Goal: Information Seeking & Learning: Learn about a topic

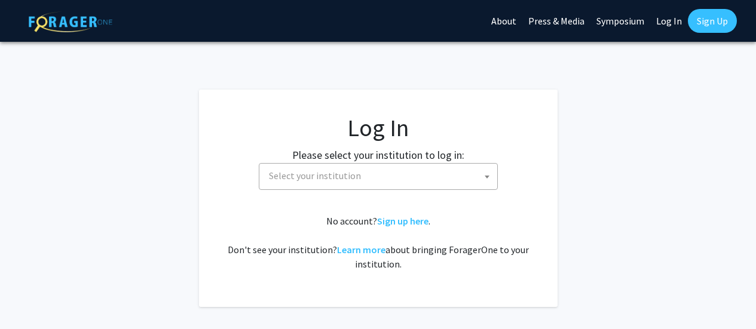
select select
click at [347, 174] on span "Select your institution" at bounding box center [315, 176] width 92 height 12
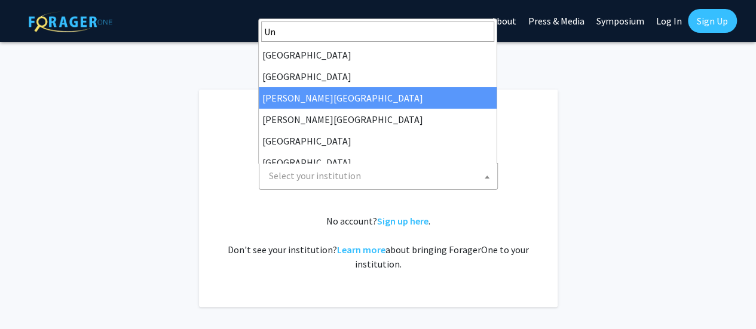
type input "U"
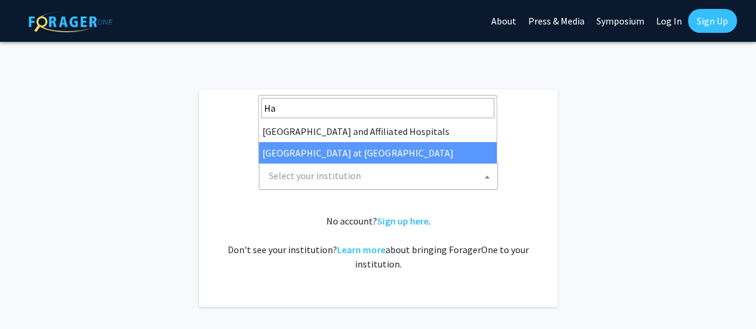
type input "Ha"
select select "18"
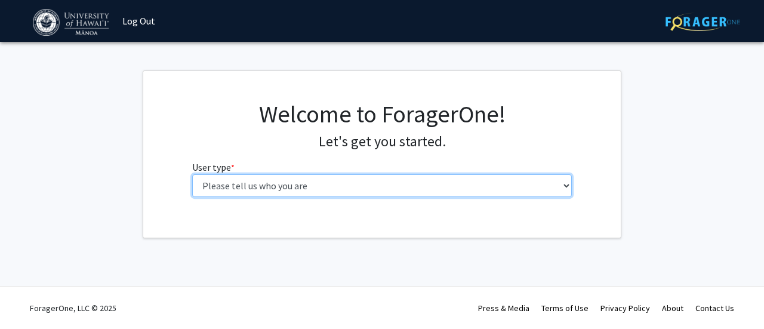
click at [380, 189] on select "Please tell us who you are Undergraduate Student Master's Student Doctoral Cand…" at bounding box center [382, 185] width 380 height 23
select select "1: undergrad"
click at [192, 174] on select "Please tell us who you are Undergraduate Student Master's Student Doctoral Cand…" at bounding box center [382, 185] width 380 height 23
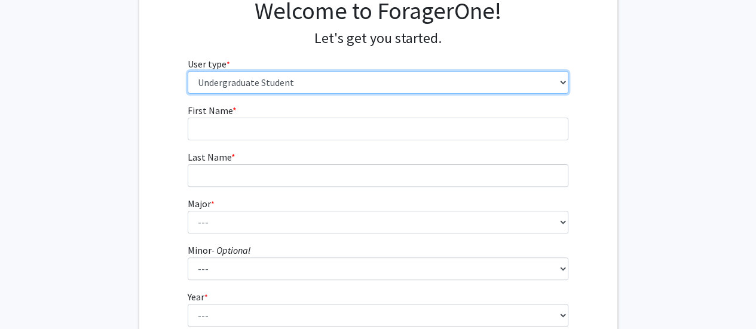
scroll to position [105, 0]
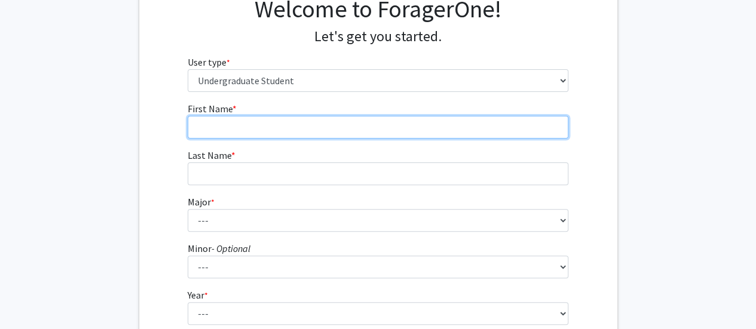
click at [289, 126] on input "First Name * required" at bounding box center [378, 127] width 380 height 23
type input "Kaden"
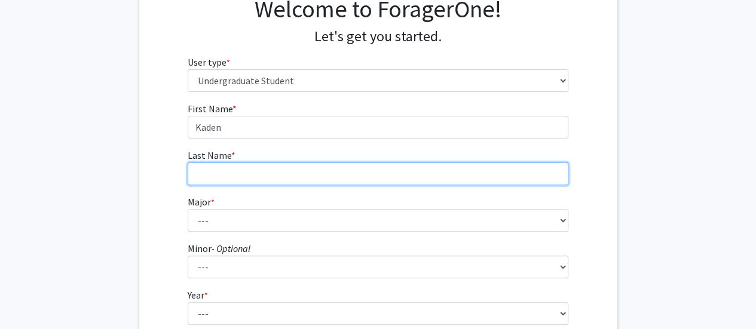
click at [291, 176] on input "Last Name * required" at bounding box center [378, 173] width 380 height 23
type input "[PERSON_NAME]"
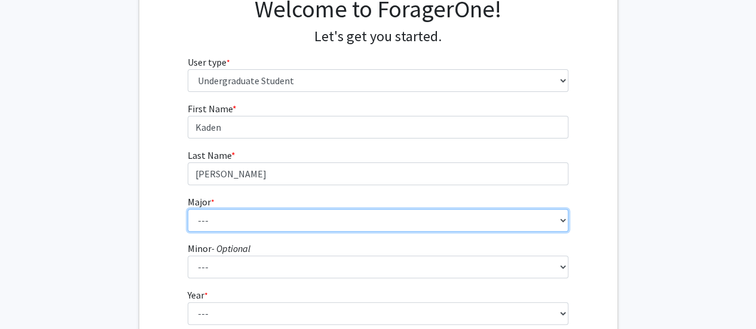
click at [286, 228] on select "--- Accounting American Studies Animal Sciences Anthropology Art Art History As…" at bounding box center [378, 220] width 380 height 23
select select "73: 1455"
click at [188, 209] on select "--- Accounting American Studies Animal Sciences Anthropology Art Art History As…" at bounding box center [378, 220] width 380 height 23
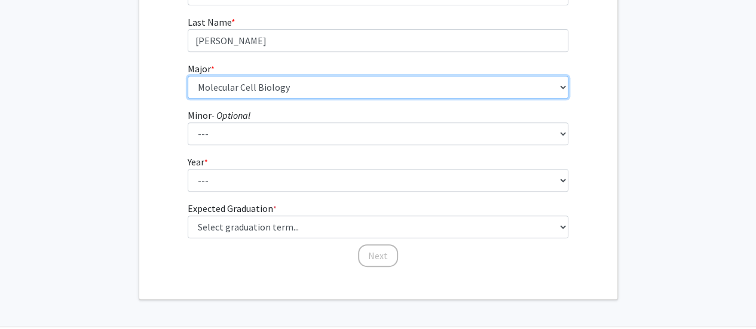
scroll to position [239, 0]
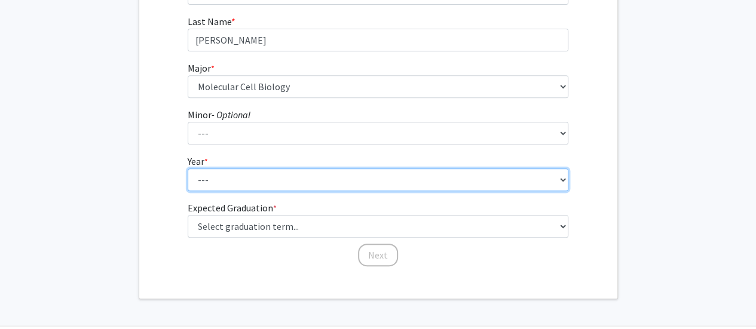
click at [289, 186] on select "--- First-year Sophomore Junior Senior Postbaccalaureate Certificate" at bounding box center [378, 179] width 380 height 23
select select "2: sophomore"
click at [188, 168] on select "--- First-year Sophomore Junior Senior Postbaccalaureate Certificate" at bounding box center [378, 179] width 380 height 23
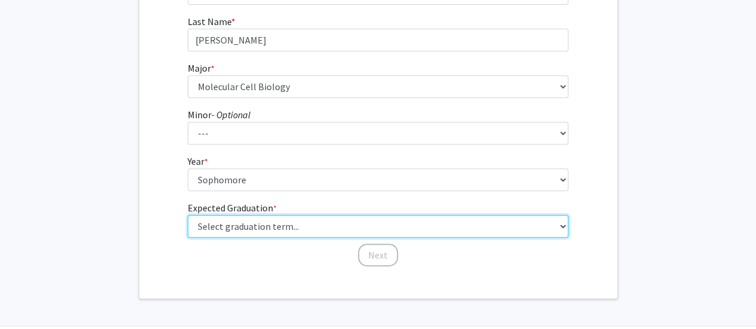
click at [295, 229] on select "Select graduation term... Spring 2025 Summer 2025 Fall 2025 Winter 2025 Spring …" at bounding box center [378, 226] width 380 height 23
select select "10: summer_2027"
click at [188, 215] on select "Select graduation term... Spring 2025 Summer 2025 Fall 2025 Winter 2025 Spring …" at bounding box center [378, 226] width 380 height 23
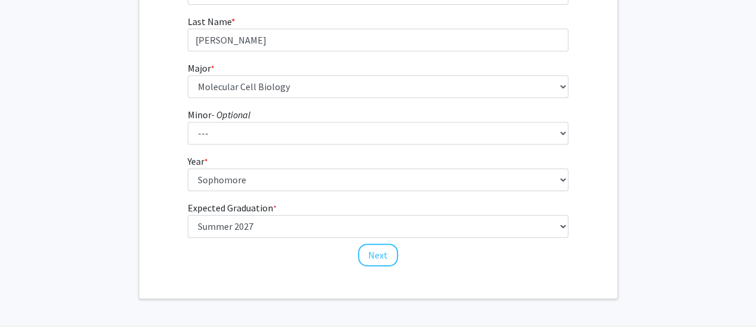
click at [259, 22] on fg-input "Last Name * required [PERSON_NAME]" at bounding box center [378, 32] width 380 height 37
click at [385, 256] on button "Next" at bounding box center [378, 255] width 40 height 23
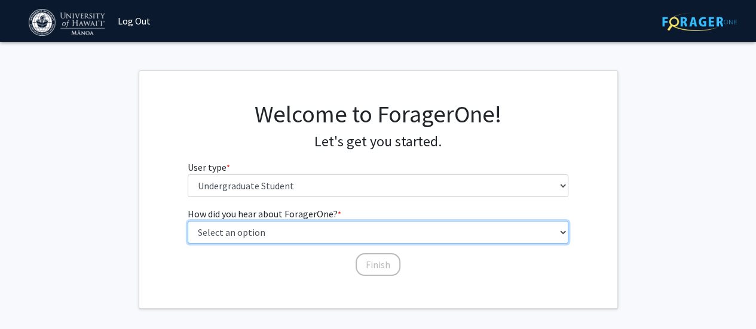
click at [363, 238] on select "Select an option Peer/student recommendation Faculty/staff recommendation Unive…" at bounding box center [378, 232] width 380 height 23
select select "3: university_website"
click at [188, 221] on select "Select an option Peer/student recommendation Faculty/staff recommendation Unive…" at bounding box center [378, 232] width 380 height 23
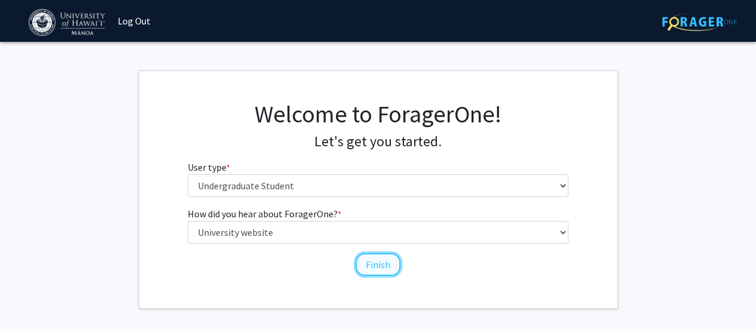
click at [366, 265] on button "Finish" at bounding box center [377, 264] width 45 height 23
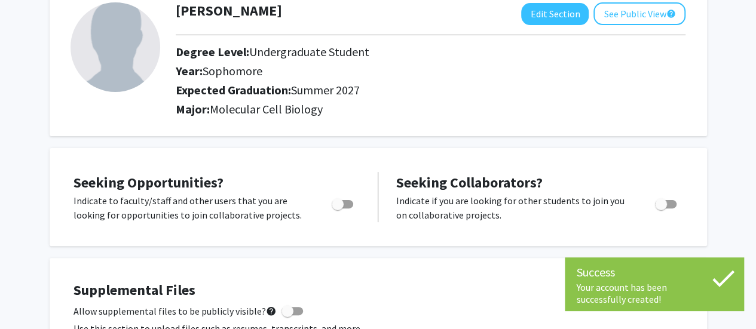
scroll to position [79, 0]
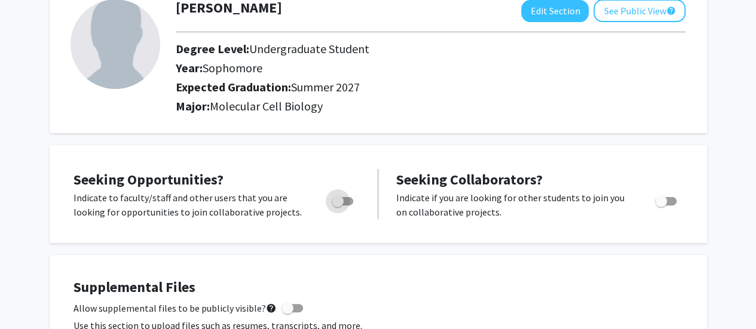
click at [340, 199] on span "Toggle" at bounding box center [337, 201] width 12 height 12
click at [337, 205] on input "Are you actively seeking opportunities?" at bounding box center [337, 205] width 1 height 1
checkbox input "true"
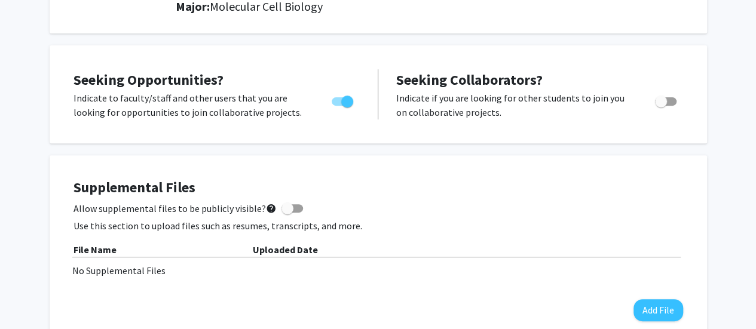
scroll to position [0, 0]
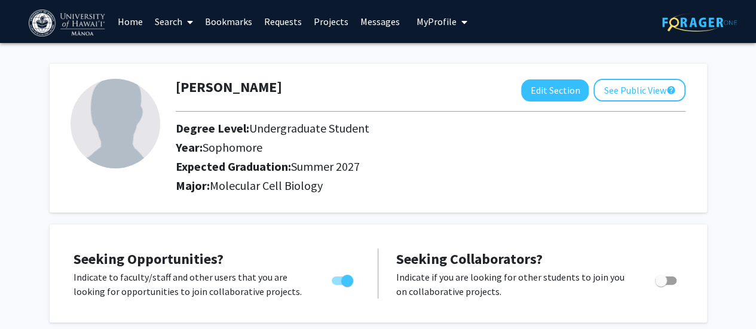
drag, startPoint x: 253, startPoint y: 79, endPoint x: 196, endPoint y: 53, distance: 62.8
click at [196, 53] on div "[PERSON_NAME] Edit Section See Public View help Degree Level: Undergraduate Stu…" at bounding box center [378, 132] width 657 height 161
click at [618, 89] on button "See Public View help" at bounding box center [639, 90] width 92 height 23
click at [552, 93] on button "Edit Section" at bounding box center [554, 90] width 67 height 22
select select "sophomore"
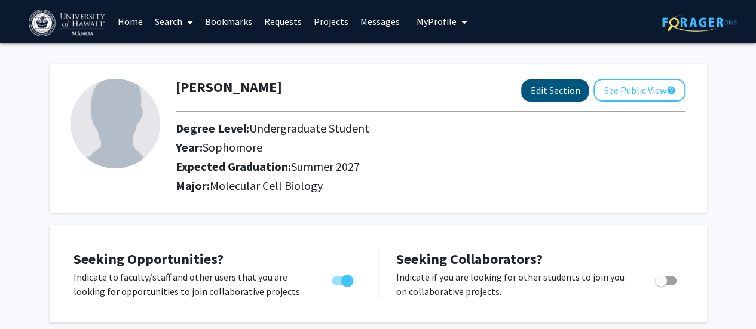
select select "38: summer_2027"
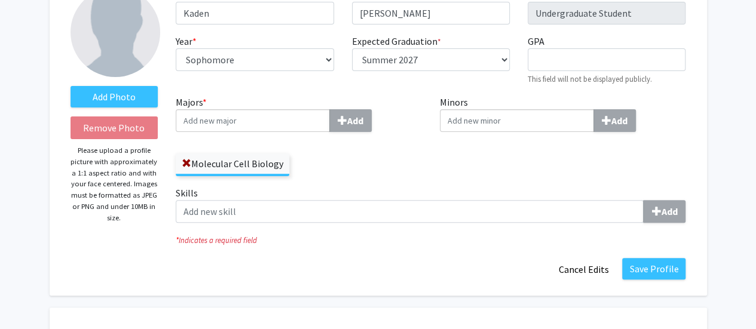
scroll to position [92, 0]
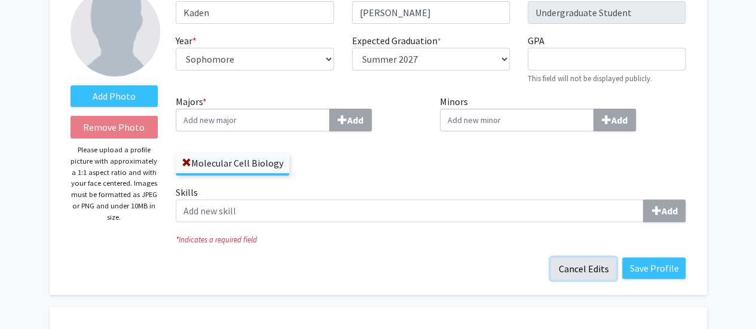
click at [602, 265] on button "Cancel Edits" at bounding box center [583, 268] width 66 height 23
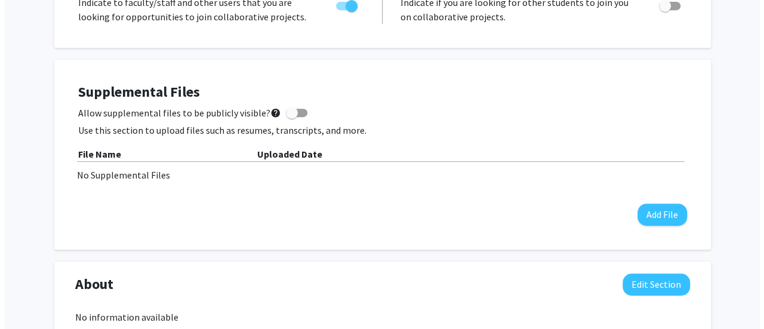
scroll to position [282, 0]
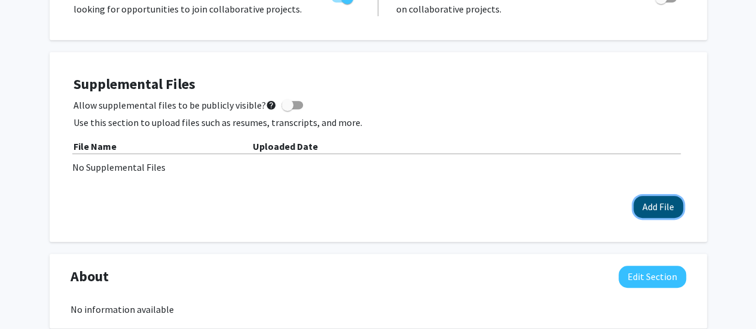
click at [644, 202] on button "Add File" at bounding box center [658, 207] width 50 height 22
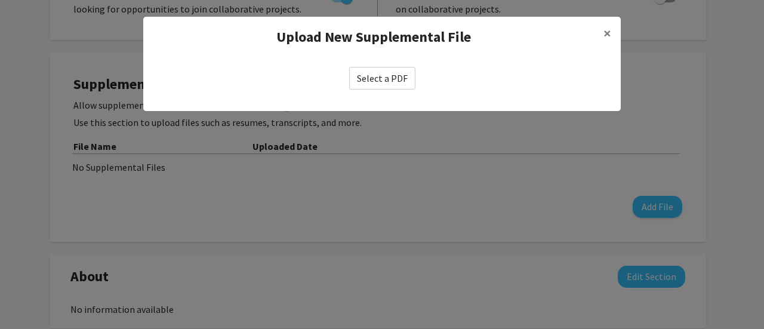
click at [378, 77] on label "Select a PDF" at bounding box center [382, 78] width 66 height 23
click at [0, 0] on input "Select a PDF" at bounding box center [0, 0] width 0 height 0
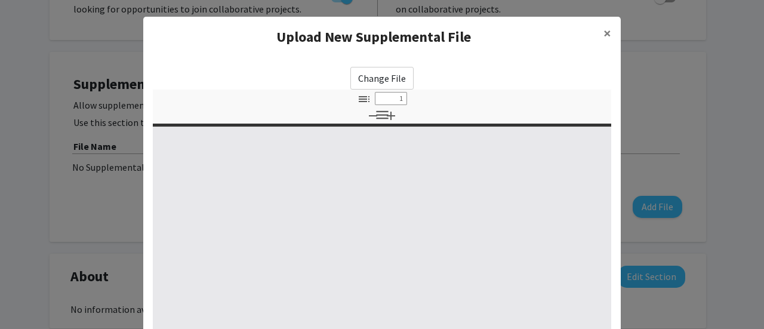
type input "0"
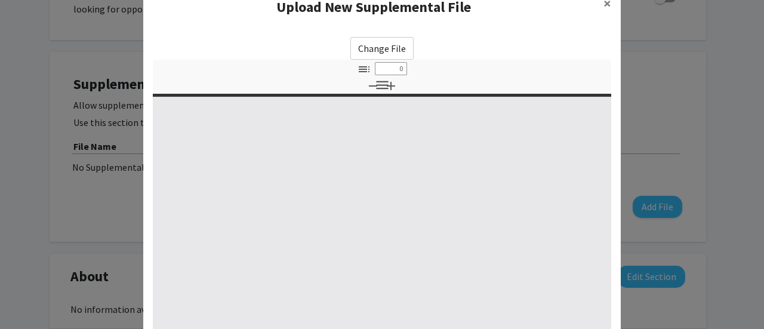
select select "custom"
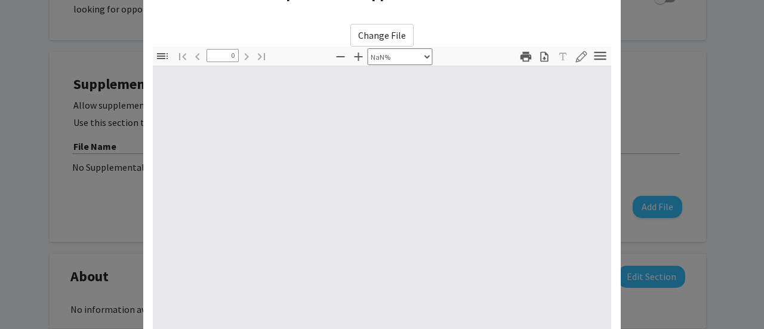
scroll to position [47, 0]
type input "1"
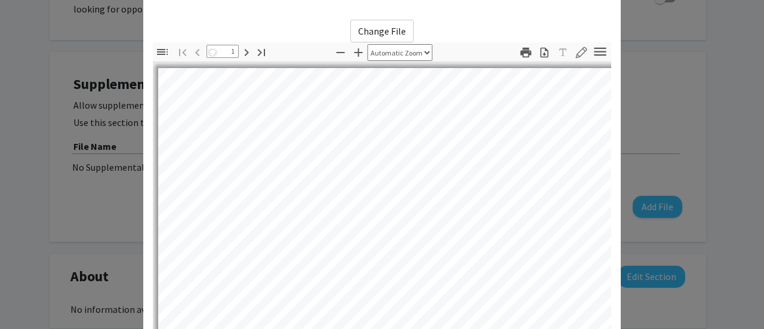
select select "auto"
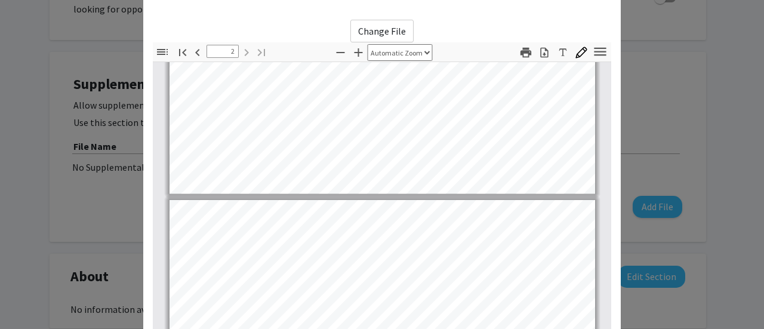
type input "1"
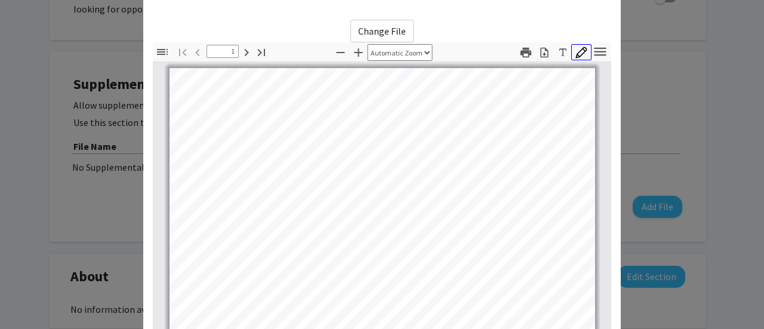
click at [576, 51] on icon "button" at bounding box center [582, 53] width 12 height 12
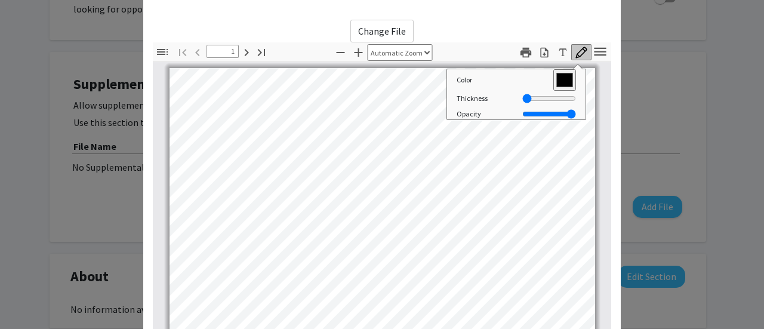
click at [649, 54] on modal-container "Upload New Supplemental File × Change File Thumbnails Document Outline Attachme…" at bounding box center [382, 164] width 764 height 329
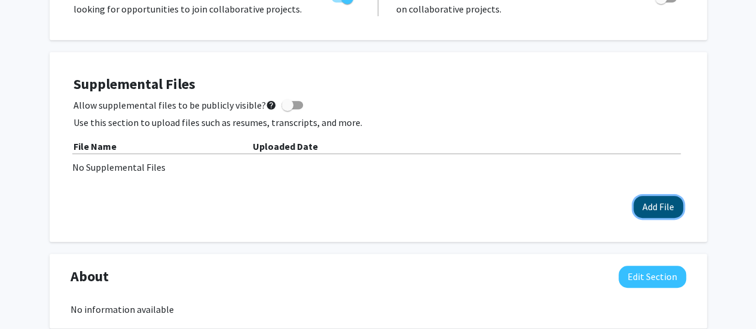
click at [664, 196] on button "Add File" at bounding box center [658, 207] width 50 height 22
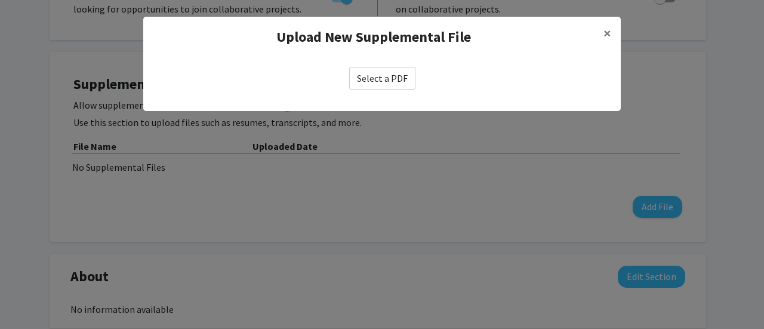
click at [393, 77] on label "Select a PDF" at bounding box center [382, 78] width 66 height 23
click at [0, 0] on input "Select a PDF" at bounding box center [0, 0] width 0 height 0
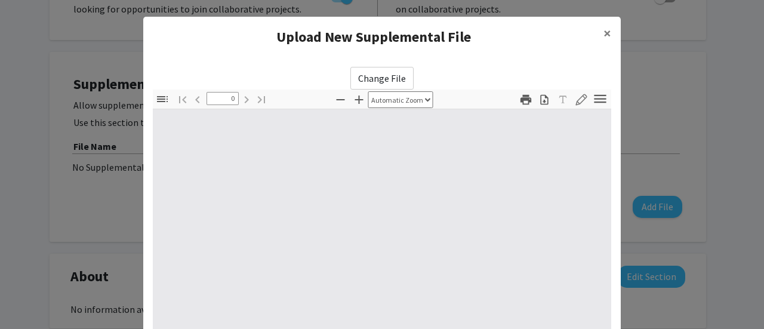
select select "custom"
type input "1"
select select "auto"
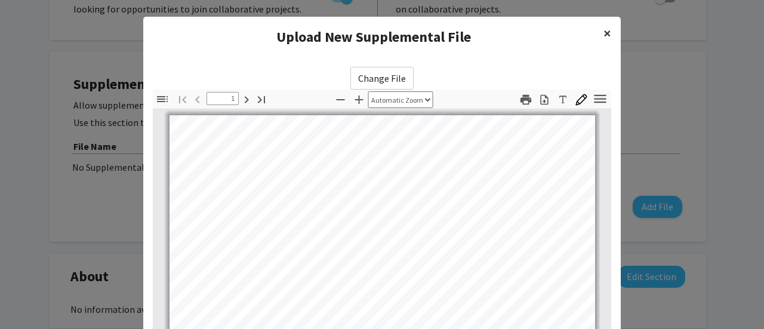
click at [604, 35] on span "×" at bounding box center [608, 33] width 8 height 19
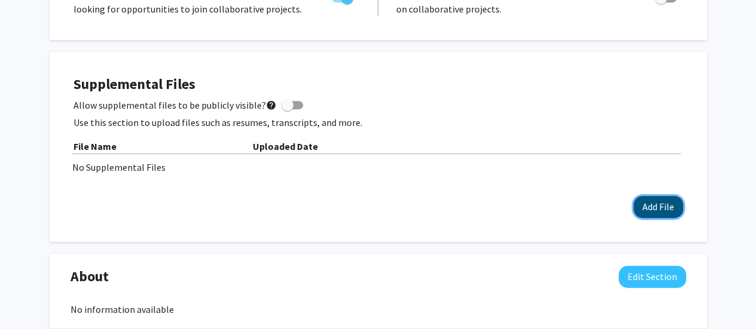
click at [647, 200] on button "Add File" at bounding box center [658, 207] width 50 height 22
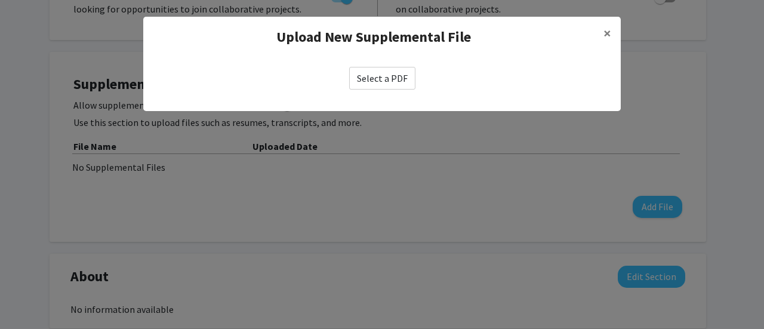
click at [383, 76] on label "Select a PDF" at bounding box center [382, 78] width 66 height 23
click at [0, 0] on input "Select a PDF" at bounding box center [0, 0] width 0 height 0
select select "custom"
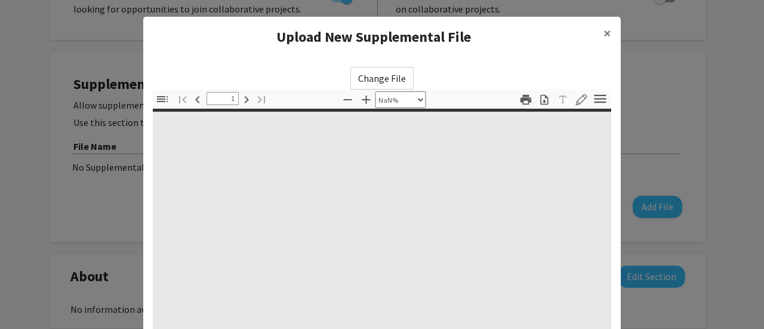
type input "0"
select select "custom"
type input "1"
select select "auto"
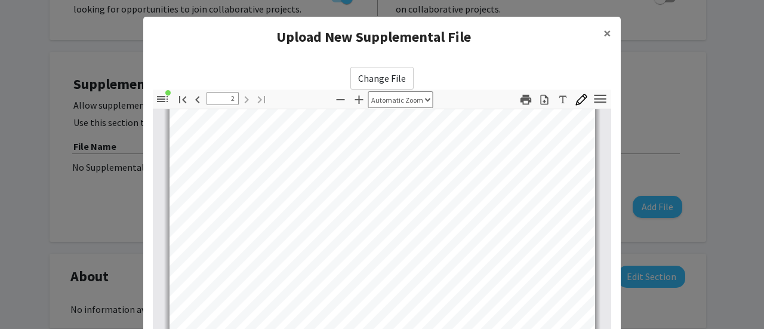
scroll to position [339, 0]
type input "1"
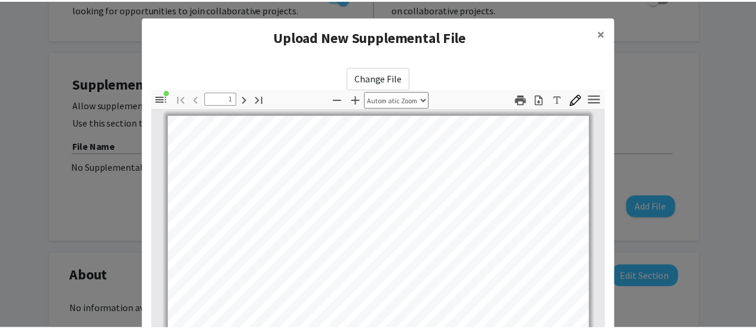
scroll to position [236, 0]
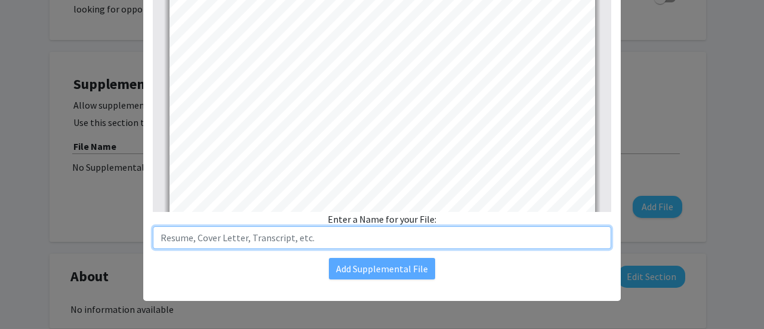
click at [336, 240] on input "text" at bounding box center [382, 237] width 459 height 23
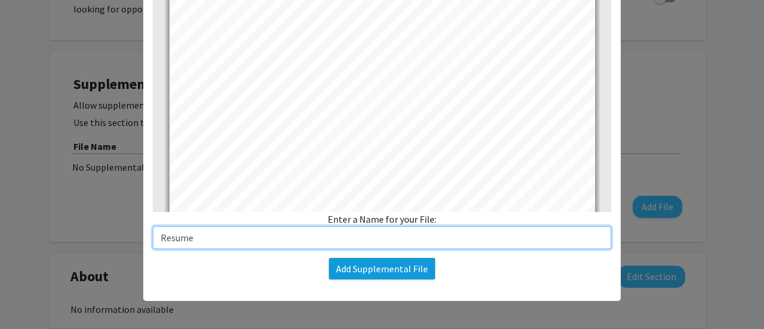
type input "Resume"
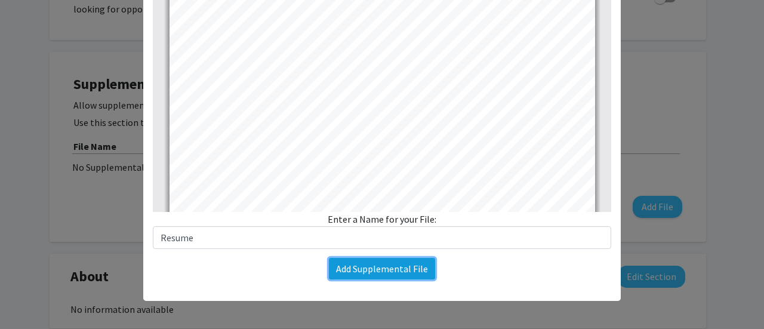
click at [377, 269] on button "Add Supplemental File" at bounding box center [382, 269] width 106 height 22
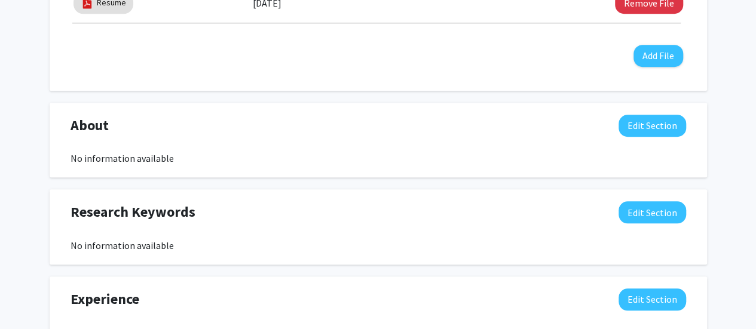
scroll to position [452, 0]
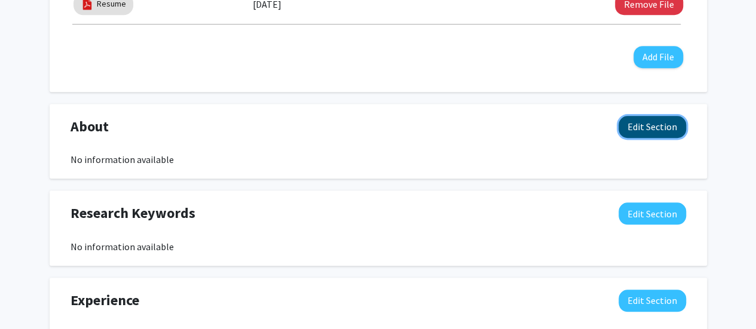
click at [647, 131] on button "Edit Section" at bounding box center [651, 127] width 67 height 22
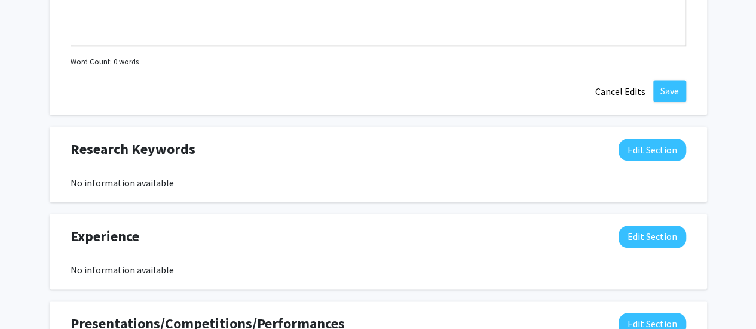
scroll to position [788, 0]
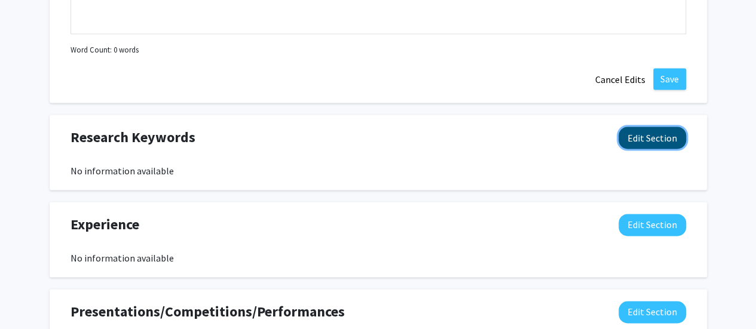
click at [647, 134] on button "Edit Section" at bounding box center [651, 138] width 67 height 22
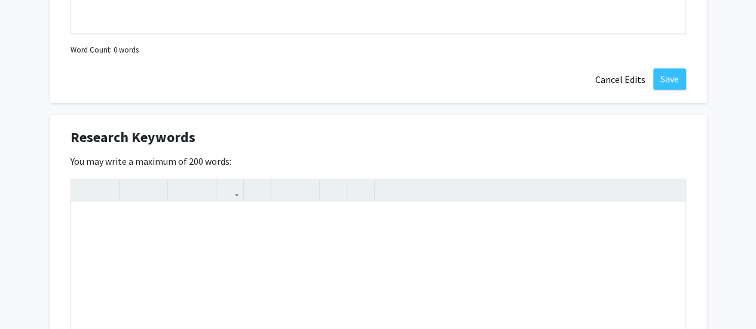
click at [643, 132] on div "Research Keywords Edit Section" at bounding box center [378, 140] width 633 height 27
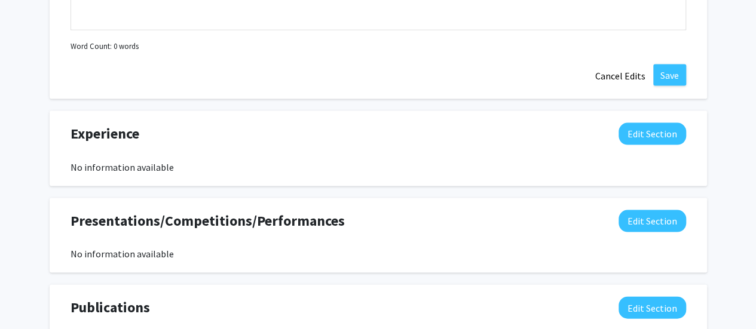
scroll to position [1173, 0]
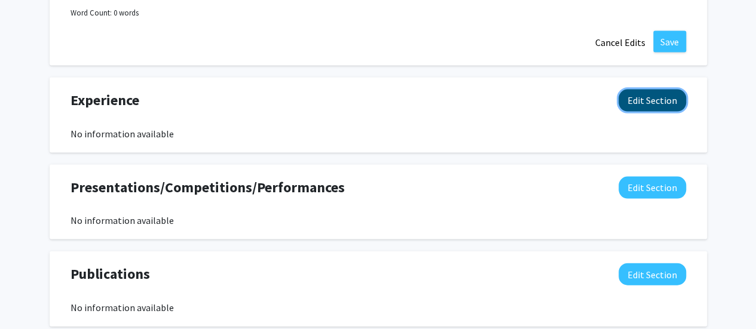
click at [664, 97] on button "Edit Section" at bounding box center [651, 101] width 67 height 22
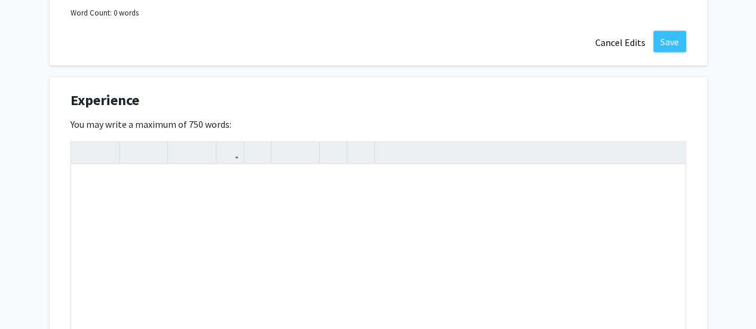
click at [664, 97] on div "Experience Edit Section" at bounding box center [378, 103] width 633 height 27
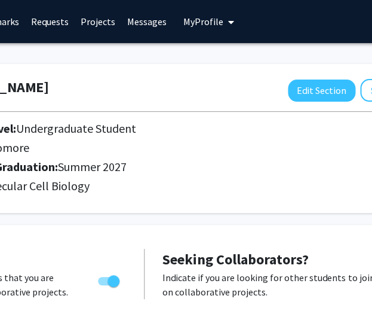
scroll to position [0, 345]
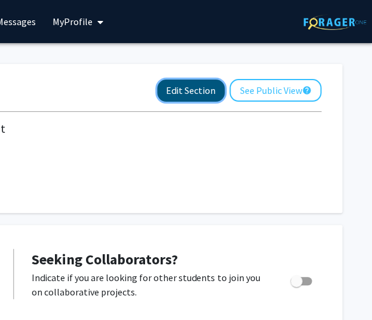
click at [195, 83] on button "Edit Section" at bounding box center [190, 90] width 67 height 22
select select "sophomore"
select select "38: summer_2027"
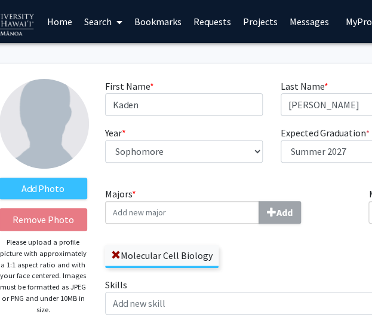
scroll to position [0, 0]
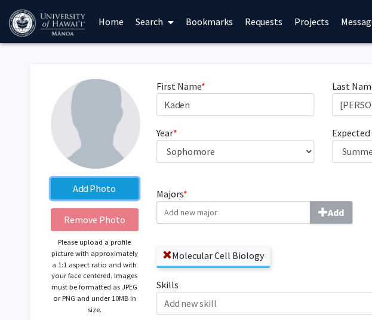
click at [93, 194] on label "Add Photo" at bounding box center [95, 188] width 88 height 22
click at [0, 0] on input "Add Photo" at bounding box center [0, 0] width 0 height 0
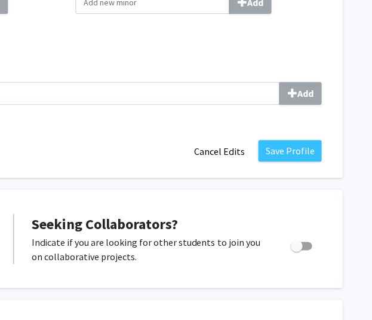
scroll to position [196, 345]
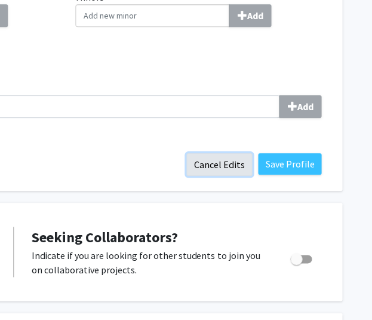
click at [222, 161] on button "Cancel Edits" at bounding box center [219, 164] width 66 height 23
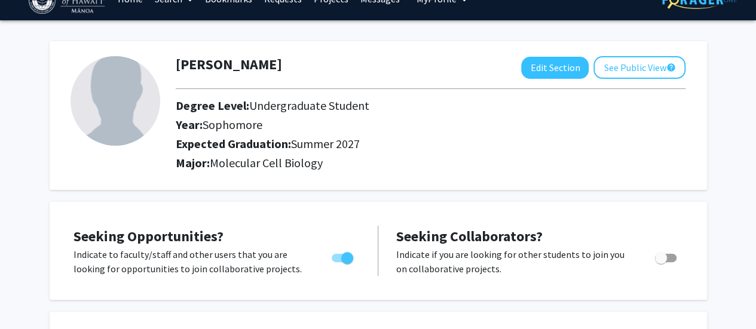
scroll to position [0, 0]
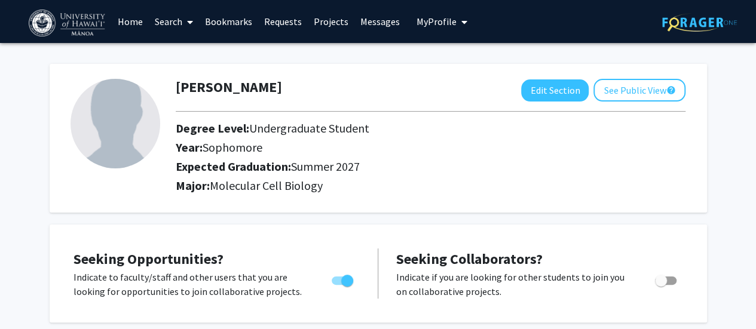
click at [436, 24] on span "My Profile" at bounding box center [436, 22] width 40 height 12
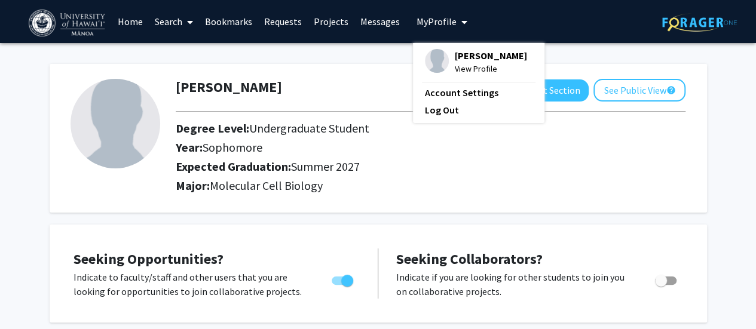
click at [170, 21] on link "Search" at bounding box center [174, 22] width 50 height 42
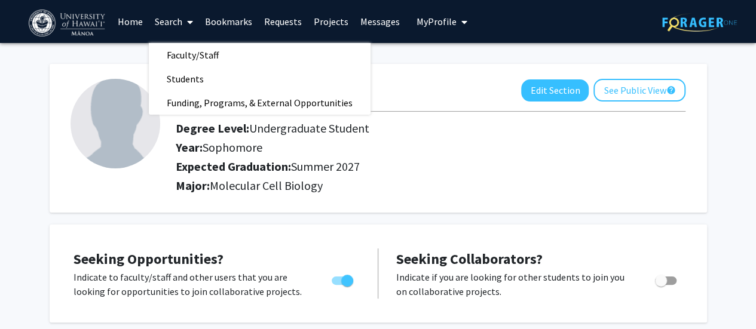
click at [138, 22] on link "Home" at bounding box center [130, 22] width 37 height 42
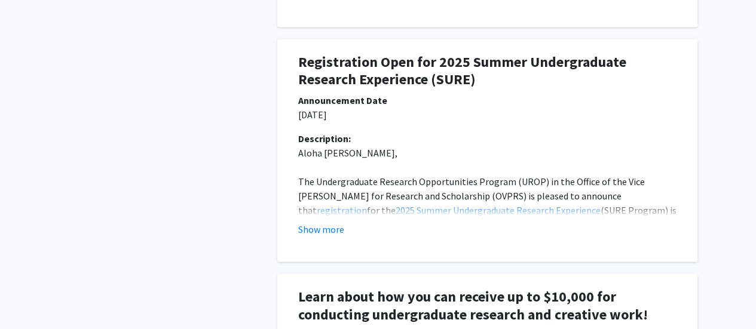
scroll to position [831, 0]
click at [385, 83] on h1 "Registration Open for 2025 Summer Undergraduate Research Experience (SURE)" at bounding box center [487, 70] width 378 height 35
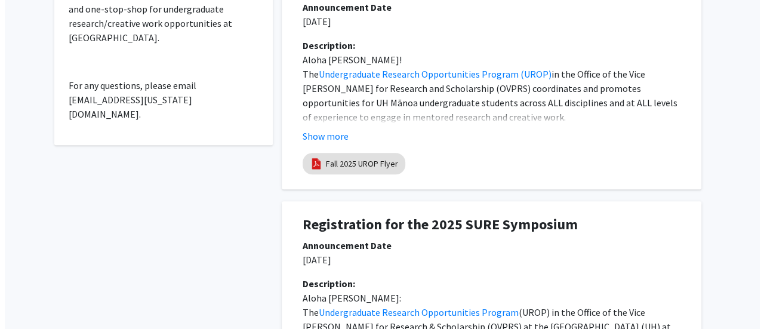
scroll to position [0, 0]
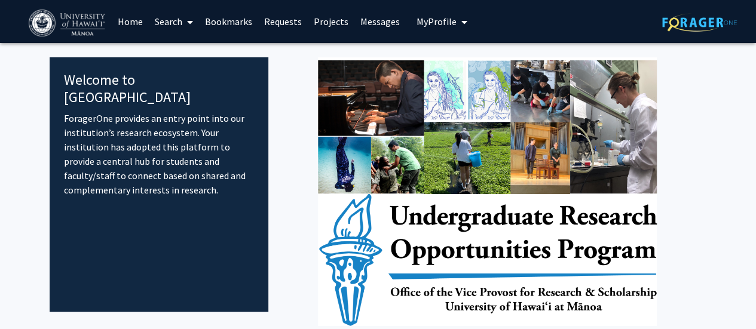
click at [188, 23] on icon at bounding box center [190, 22] width 6 height 10
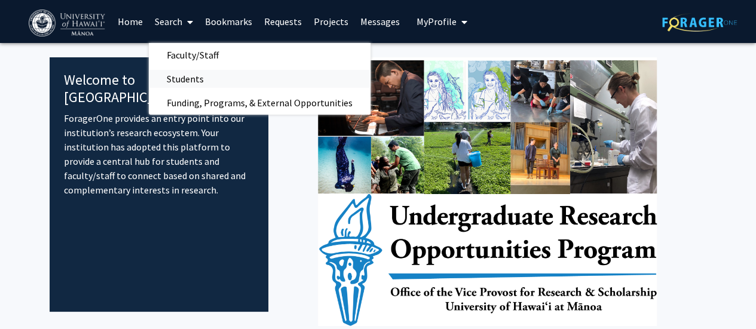
click at [202, 76] on span "Students" at bounding box center [185, 79] width 73 height 24
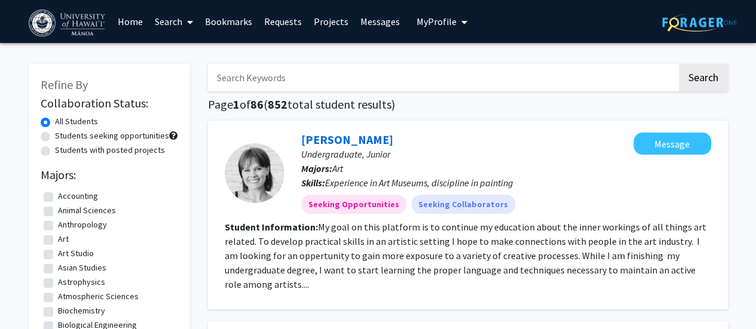
click at [90, 134] on label "Students seeking opportunities" at bounding box center [112, 136] width 114 height 13
click at [63, 134] on input "Students seeking opportunities" at bounding box center [59, 134] width 8 height 8
radio input "true"
click at [99, 151] on label "Students with posted projects" at bounding box center [110, 150] width 110 height 13
click at [63, 151] on input "Students with posted projects" at bounding box center [59, 148] width 8 height 8
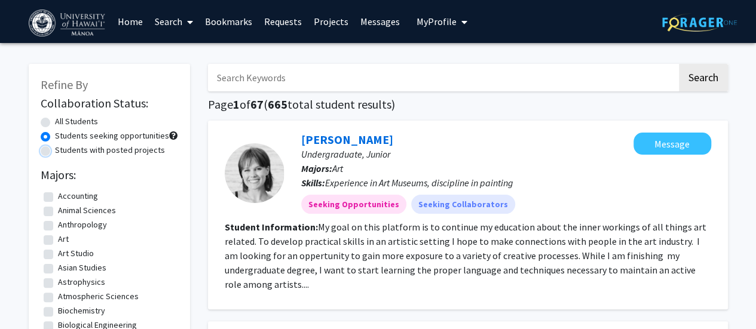
radio input "true"
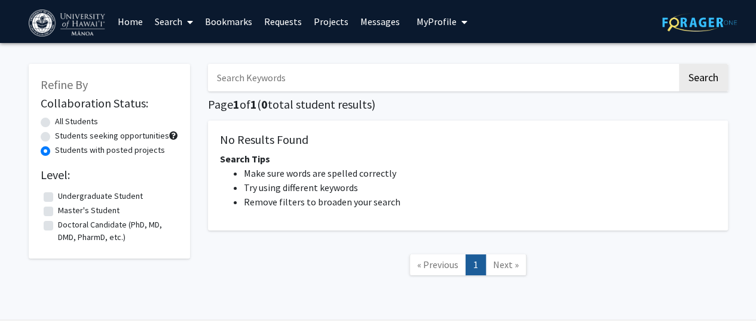
click at [75, 122] on label "All Students" at bounding box center [76, 121] width 43 height 13
click at [63, 122] on input "All Students" at bounding box center [59, 119] width 8 height 8
radio input "true"
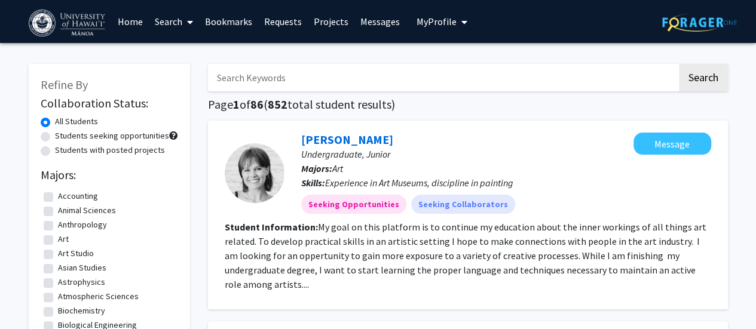
click at [174, 22] on link "Search" at bounding box center [174, 22] width 50 height 42
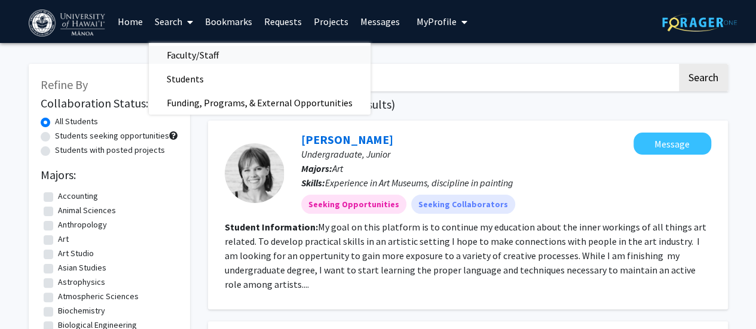
click at [186, 55] on span "Faculty/Staff" at bounding box center [193, 55] width 88 height 24
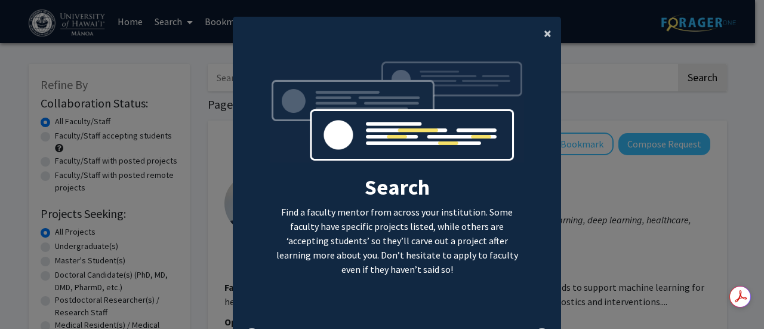
click at [547, 27] on span "×" at bounding box center [548, 33] width 8 height 19
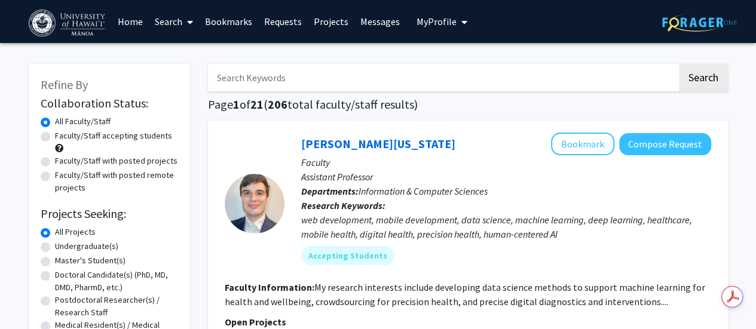
click at [121, 137] on label "Faculty/Staff accepting students" at bounding box center [113, 136] width 117 height 13
click at [63, 137] on input "Faculty/Staff accepting students" at bounding box center [59, 134] width 8 height 8
radio input "true"
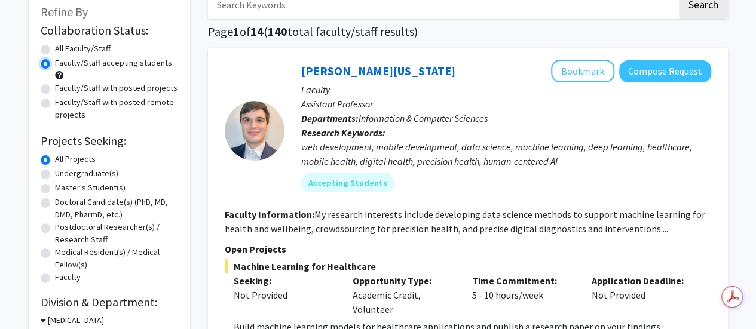
scroll to position [72, 0]
click at [93, 173] on label "Undergraduate(s)" at bounding box center [86, 174] width 63 height 13
click at [63, 173] on input "Undergraduate(s)" at bounding box center [59, 172] width 8 height 8
radio input "true"
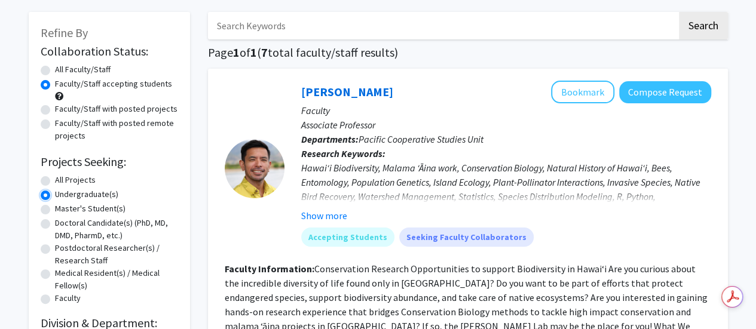
scroll to position [54, 0]
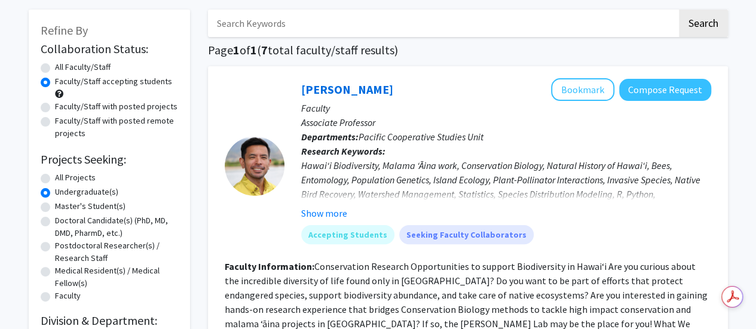
click at [81, 67] on label "All Faculty/Staff" at bounding box center [83, 67] width 56 height 13
click at [63, 67] on input "All Faculty/Staff" at bounding box center [59, 65] width 8 height 8
radio input "true"
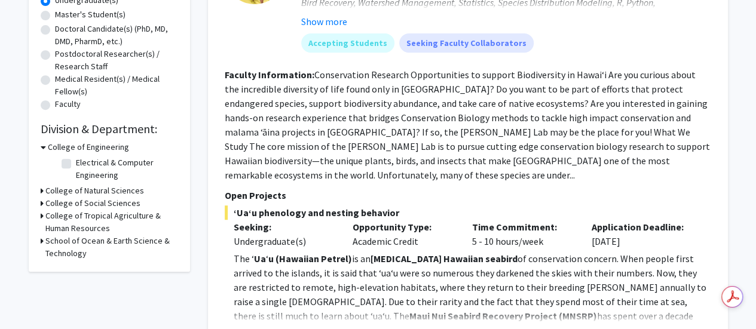
scroll to position [247, 0]
click at [115, 188] on h3 "College of Natural Sciences" at bounding box center [94, 190] width 99 height 13
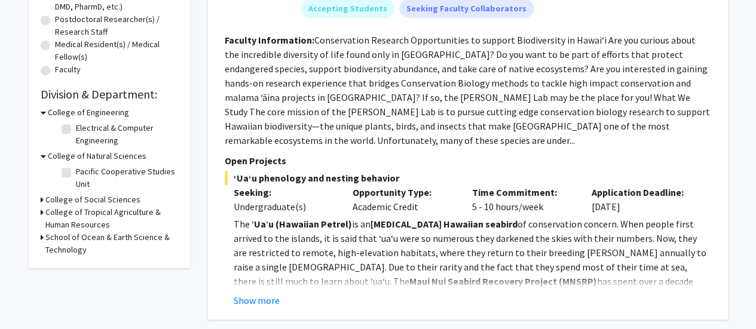
scroll to position [281, 0]
click at [116, 196] on h3 "College of Social Sciences" at bounding box center [92, 199] width 95 height 13
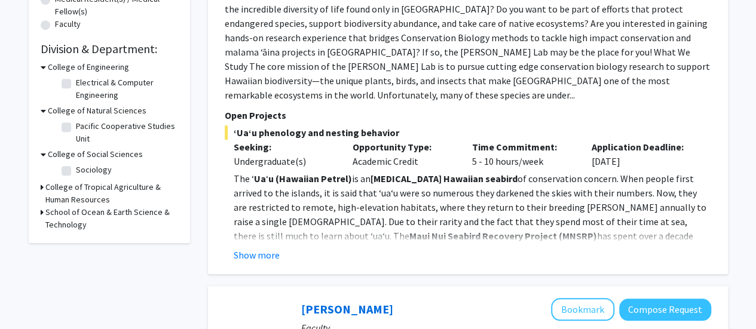
scroll to position [328, 0]
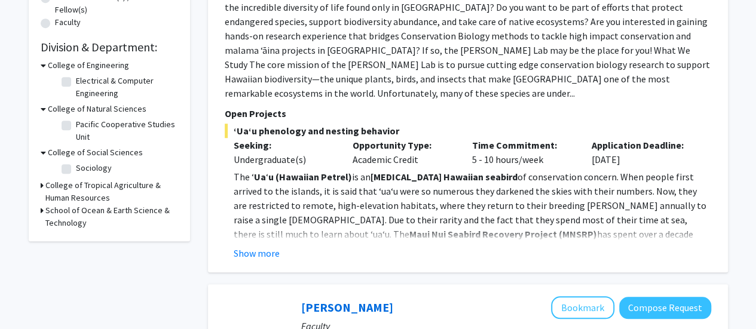
click at [128, 184] on h3 "College of Tropical Agriculture & Human Resources" at bounding box center [111, 191] width 133 height 25
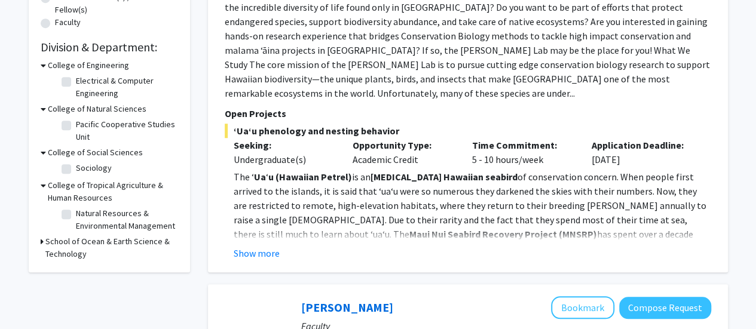
scroll to position [0, 0]
click at [105, 248] on h3 "School of Ocean & Earth Science & Technology" at bounding box center [111, 247] width 133 height 25
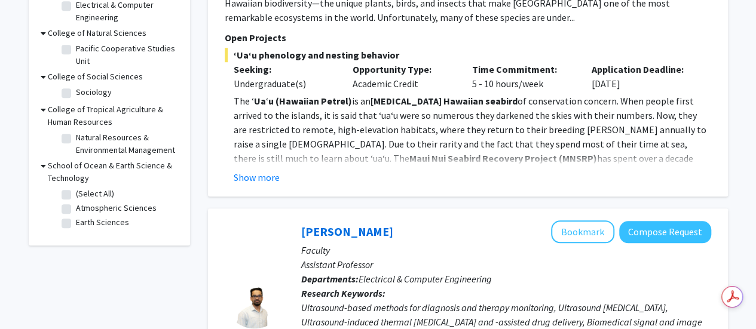
scroll to position [407, 0]
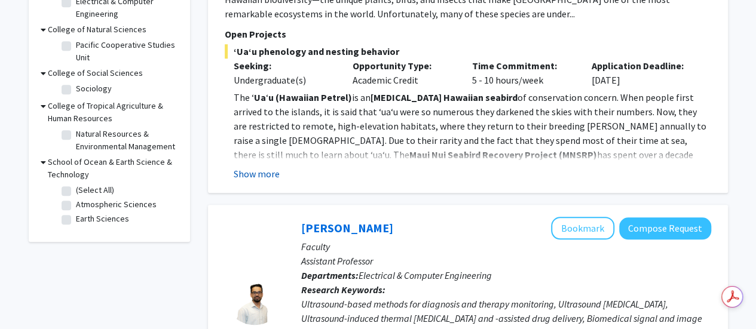
click at [250, 167] on button "Show more" at bounding box center [257, 174] width 46 height 14
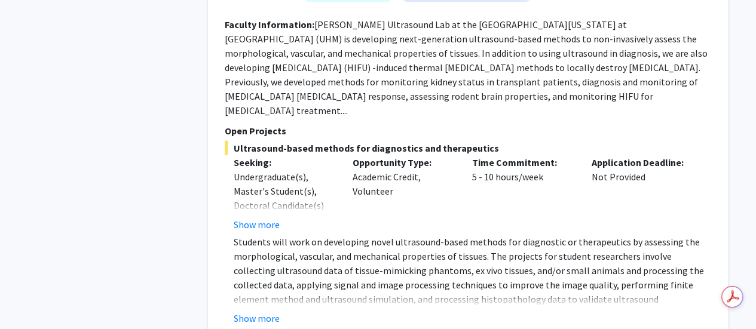
scroll to position [1189, 0]
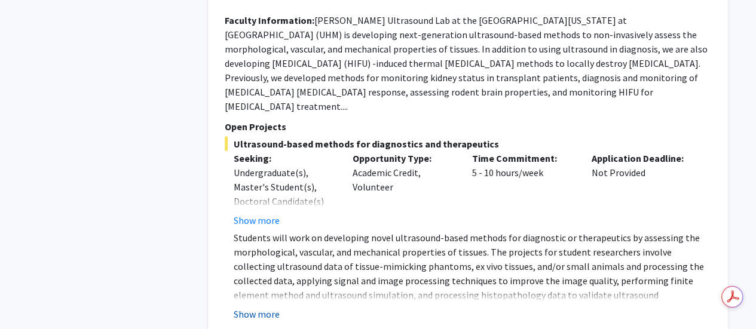
click at [268, 307] on button "Show more" at bounding box center [257, 314] width 46 height 14
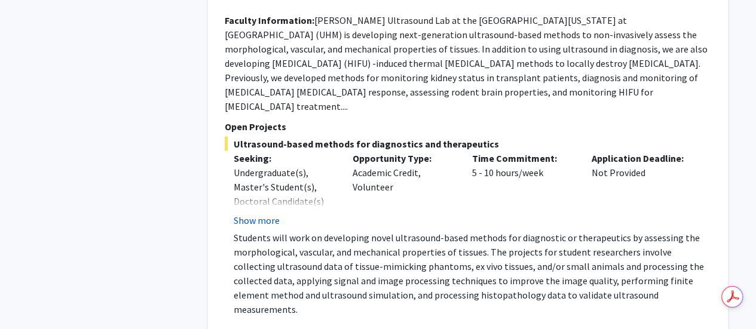
click at [262, 213] on button "Show more" at bounding box center [257, 220] width 46 height 14
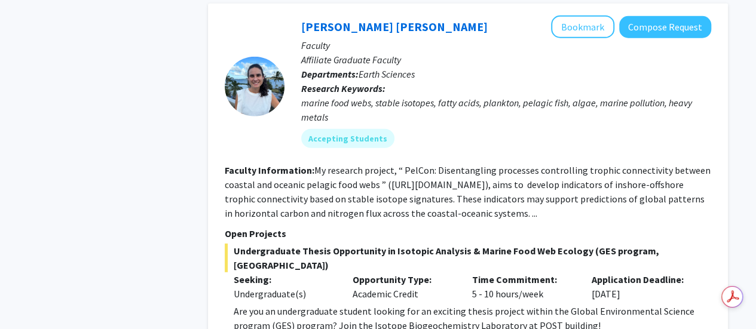
scroll to position [1647, 0]
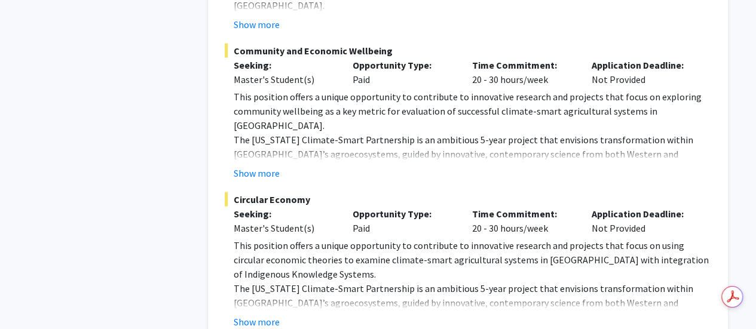
scroll to position [3621, 0]
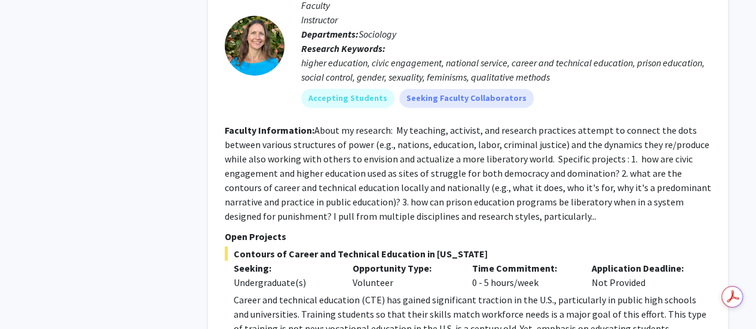
scroll to position [0, 0]
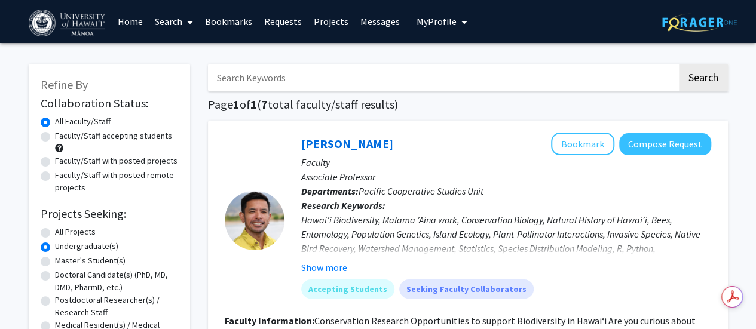
scroll to position [8, 0]
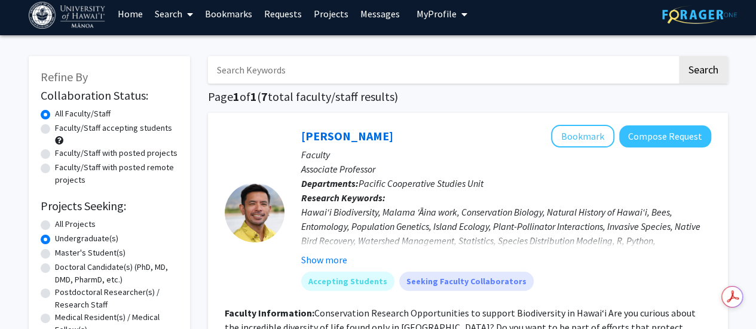
click at [82, 225] on label "All Projects" at bounding box center [75, 224] width 41 height 13
click at [63, 225] on input "All Projects" at bounding box center [59, 222] width 8 height 8
radio input "true"
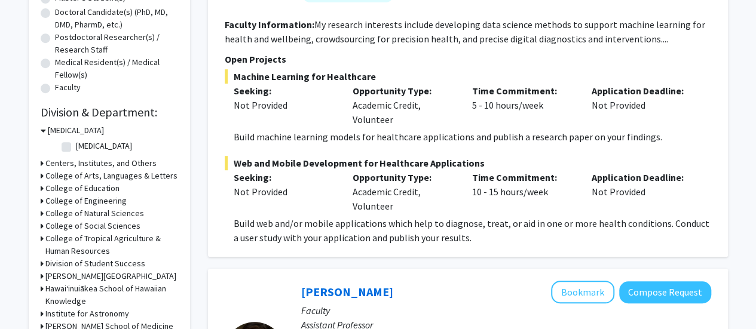
scroll to position [266, 0]
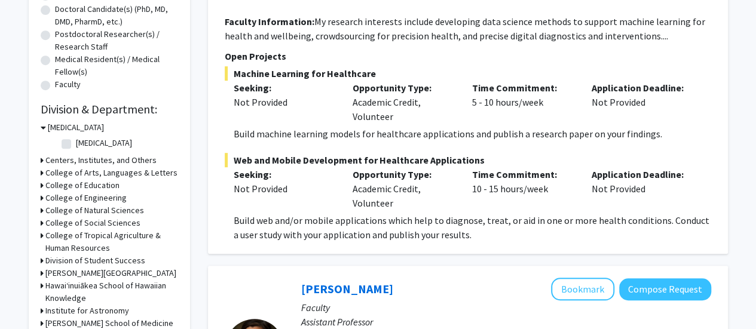
click at [93, 141] on label "[MEDICAL_DATA]" at bounding box center [104, 143] width 56 height 13
click at [84, 141] on input "[MEDICAL_DATA]" at bounding box center [80, 141] width 8 height 8
checkbox input "true"
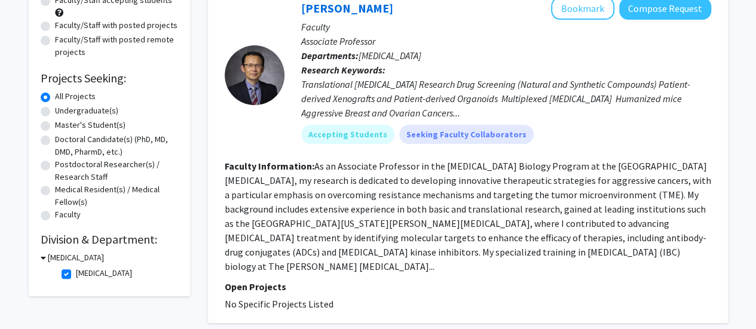
scroll to position [136, 0]
click at [102, 272] on label "[MEDICAL_DATA]" at bounding box center [104, 272] width 56 height 13
click at [84, 272] on input "[MEDICAL_DATA]" at bounding box center [80, 270] width 8 height 8
checkbox input "false"
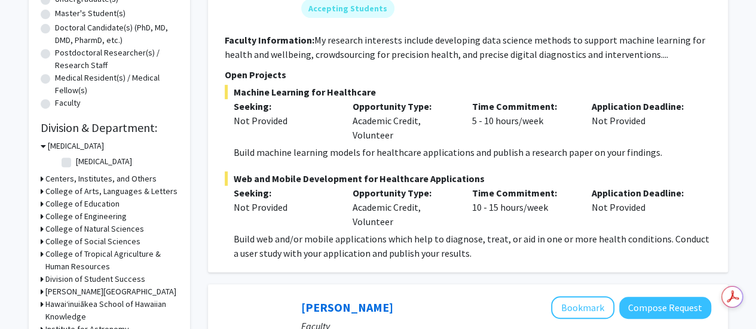
scroll to position [248, 0]
click at [120, 177] on h3 "Centers, Institutes, and Others" at bounding box center [100, 178] width 111 height 13
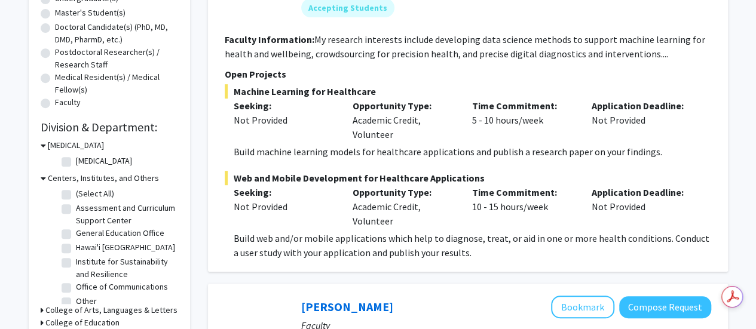
click at [120, 177] on h3 "Centers, Institutes, and Others" at bounding box center [103, 178] width 111 height 13
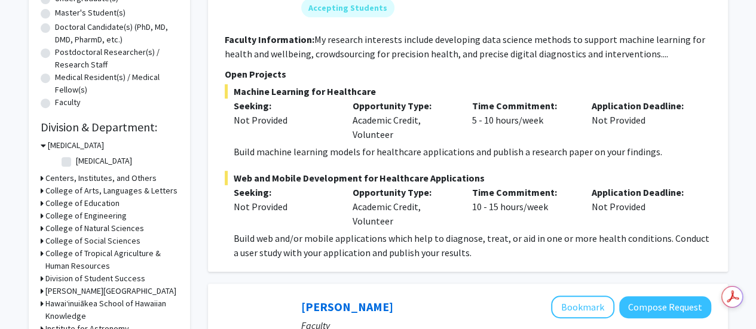
click at [80, 145] on h3 "[MEDICAL_DATA]" at bounding box center [76, 145] width 56 height 13
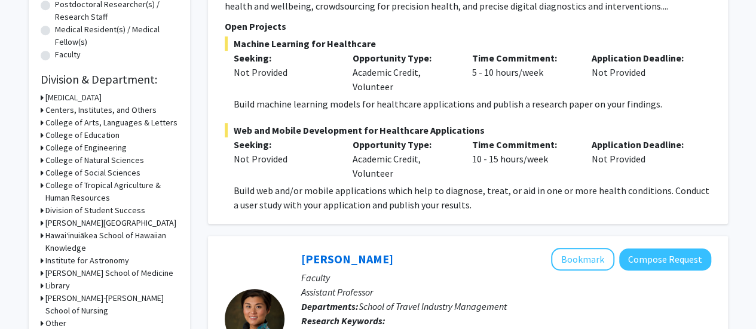
scroll to position [317, 0]
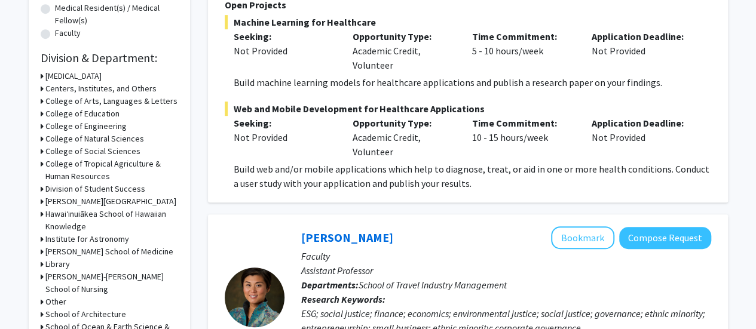
click at [131, 140] on h3 "College of Natural Sciences" at bounding box center [94, 139] width 99 height 13
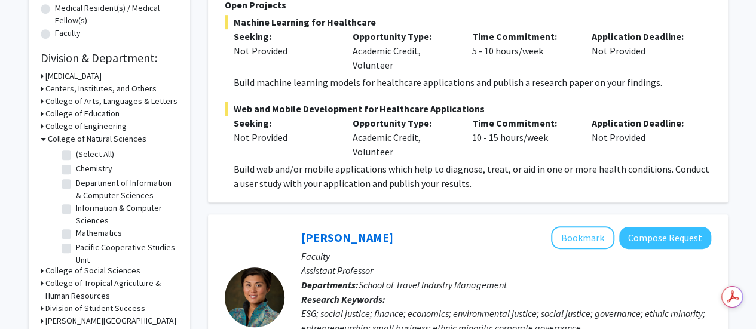
scroll to position [0, 0]
click at [109, 139] on h3 "College of Natural Sciences" at bounding box center [97, 139] width 99 height 13
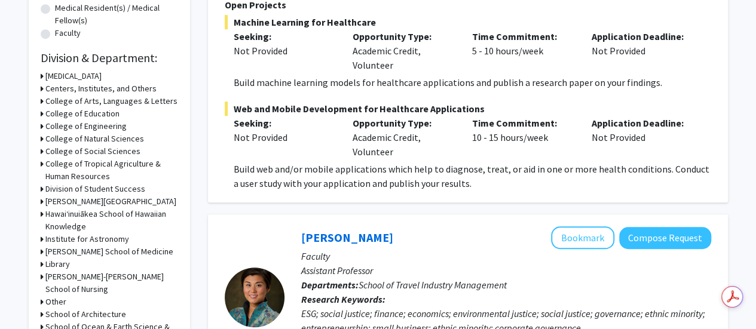
click at [116, 148] on h3 "College of Social Sciences" at bounding box center [92, 151] width 95 height 13
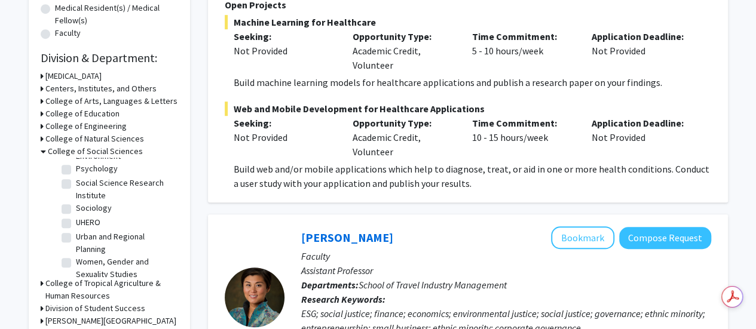
scroll to position [112, 0]
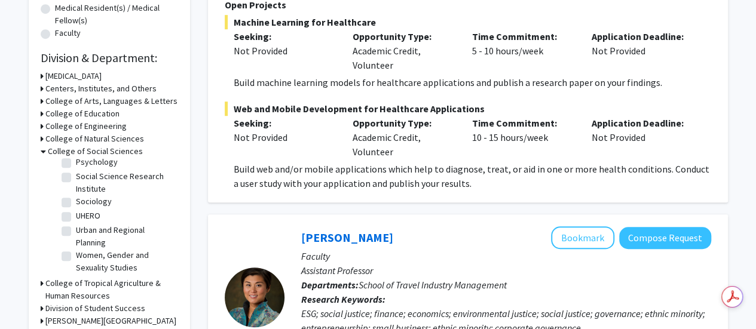
click at [94, 151] on h3 "College of Social Sciences" at bounding box center [95, 151] width 95 height 13
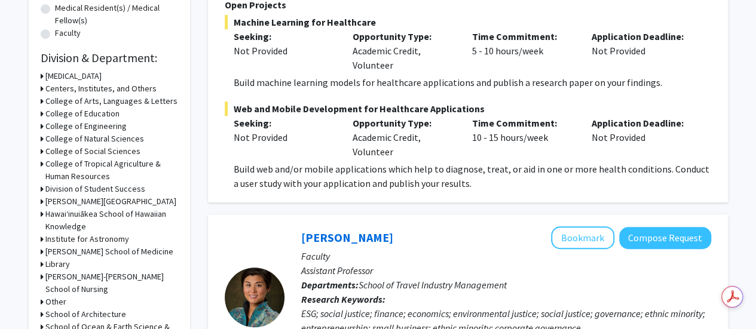
click at [129, 134] on h3 "College of Natural Sciences" at bounding box center [94, 139] width 99 height 13
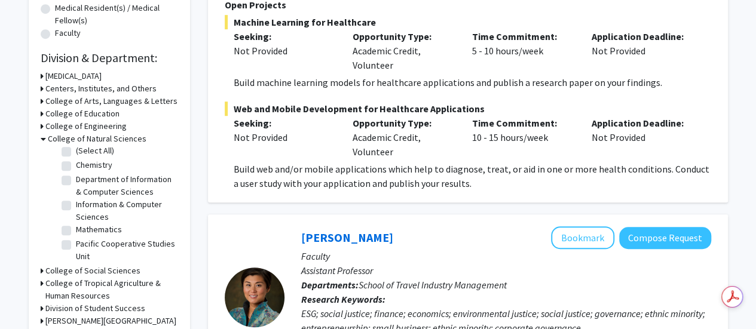
scroll to position [46, 0]
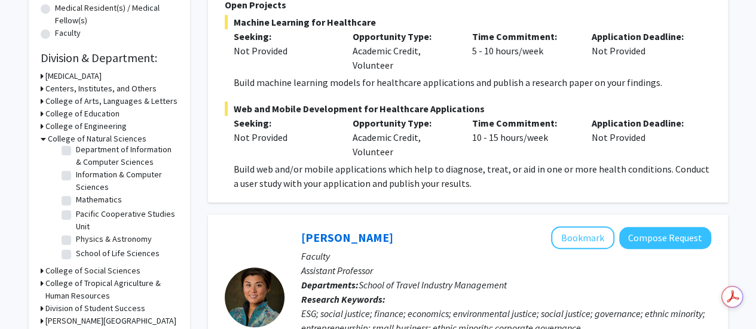
click at [109, 254] on label "School of Life Sciences" at bounding box center [118, 253] width 84 height 13
click at [84, 254] on input "School of Life Sciences" at bounding box center [80, 251] width 8 height 8
checkbox input "true"
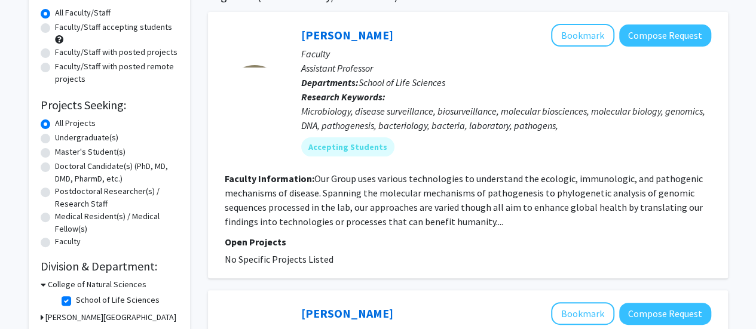
scroll to position [109, 0]
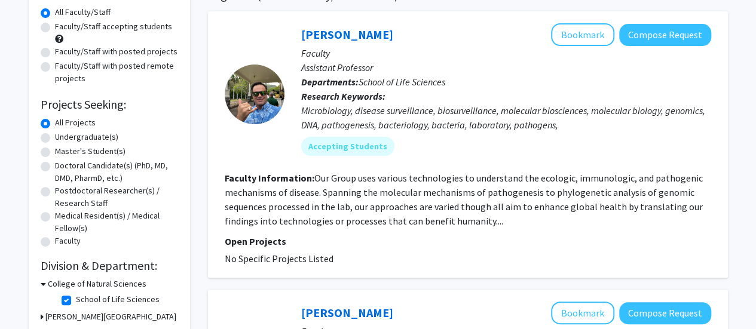
click at [477, 222] on fg-read-more "Our Group uses various technologies to understand the ecologic, immunologic, an…" at bounding box center [464, 199] width 478 height 55
click at [584, 39] on button "Bookmark" at bounding box center [582, 34] width 63 height 23
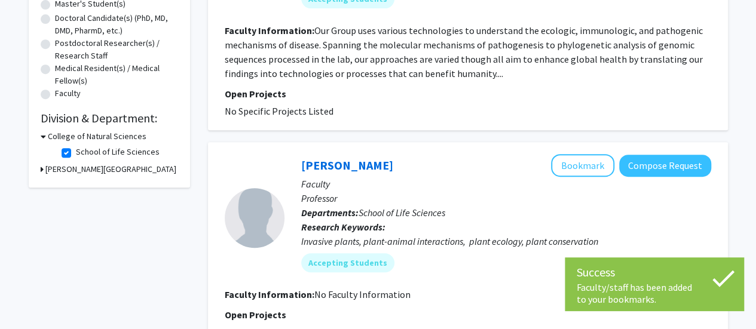
scroll to position [262, 0]
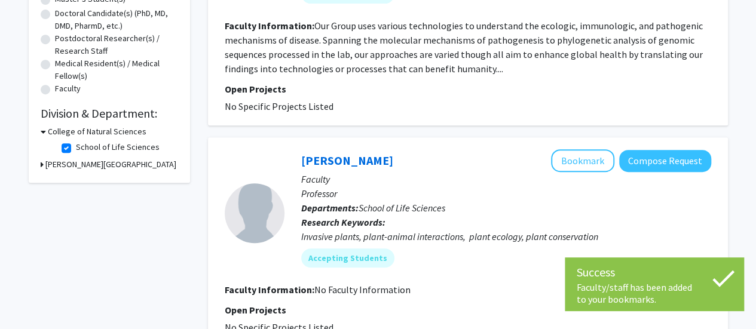
click at [76, 148] on label "School of Life Sciences" at bounding box center [118, 147] width 84 height 13
click at [76, 148] on input "School of Life Sciences" at bounding box center [80, 145] width 8 height 8
checkbox input "false"
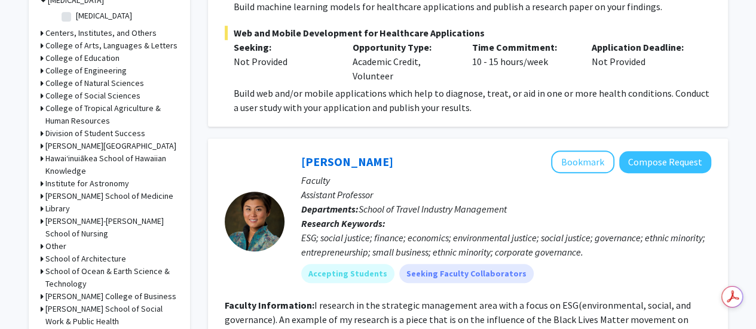
scroll to position [394, 0]
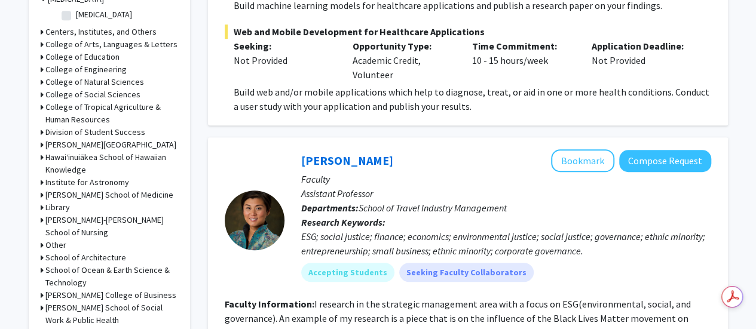
click at [60, 193] on h3 "[PERSON_NAME] School of Medicine" at bounding box center [109, 195] width 128 height 13
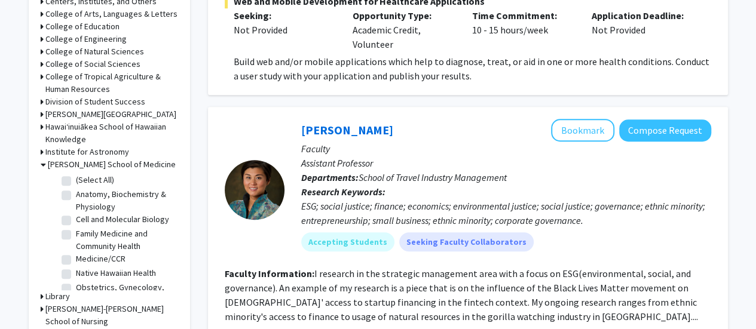
scroll to position [445, 0]
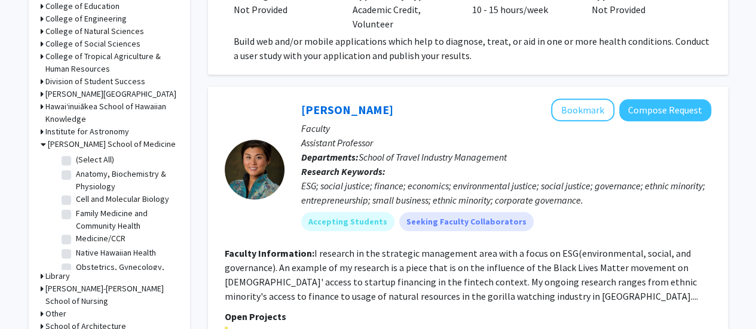
click at [76, 159] on label "(Select All)" at bounding box center [95, 159] width 38 height 13
click at [76, 159] on input "(Select All)" at bounding box center [80, 157] width 8 height 8
checkbox input "true"
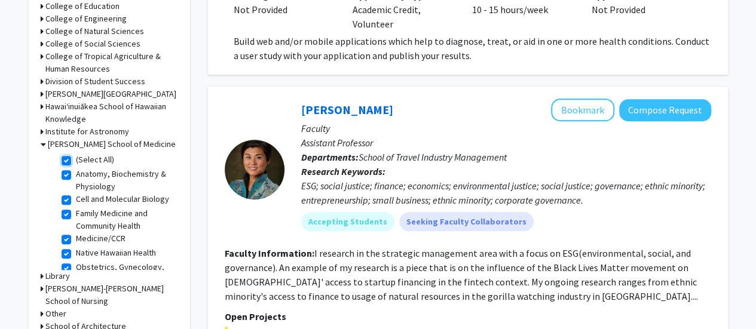
checkbox input "true"
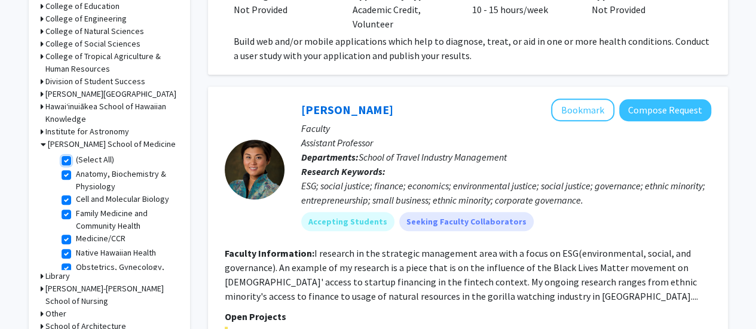
checkbox input "true"
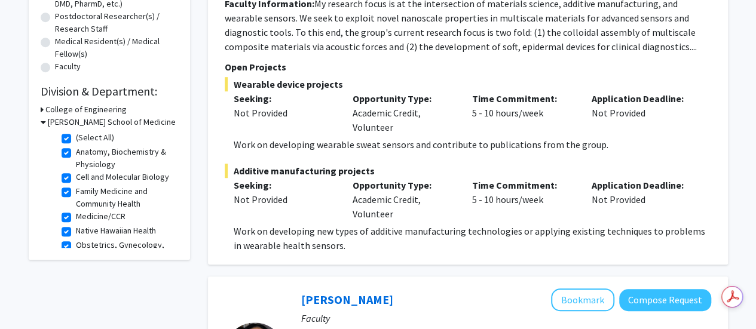
scroll to position [284, 0]
drag, startPoint x: 268, startPoint y: 263, endPoint x: 275, endPoint y: 262, distance: 7.4
click at [275, 262] on div "[PERSON_NAME] Bookmark Compose Request Faculty Assistant Professor Departments:…" at bounding box center [468, 50] width 520 height 428
click at [367, 245] on p "Work on developing new types of additive manufacturing technologies or applying…" at bounding box center [472, 237] width 477 height 29
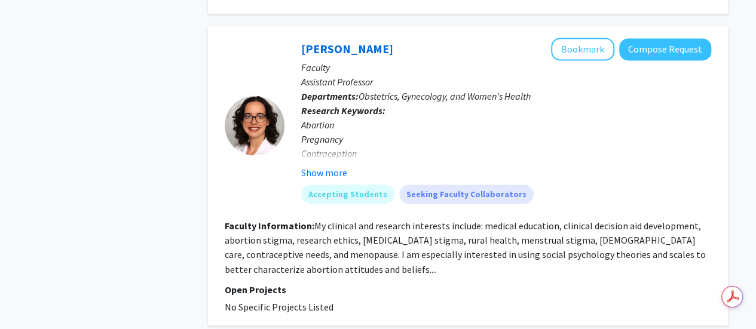
scroll to position [876, 0]
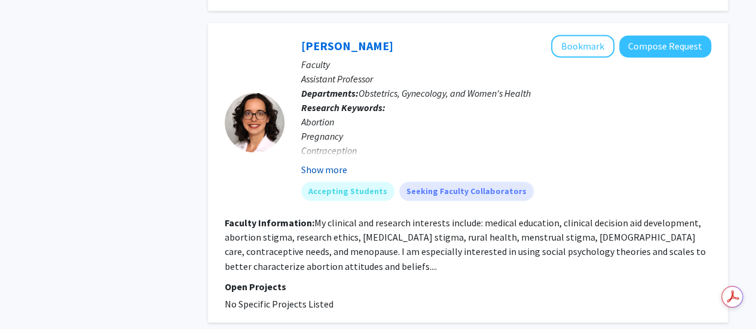
click at [320, 163] on button "Show more" at bounding box center [324, 169] width 46 height 14
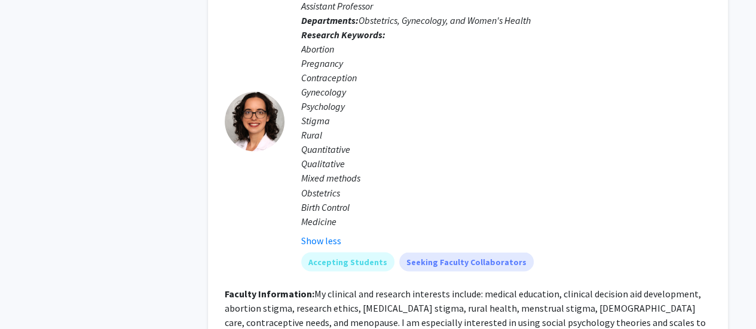
scroll to position [952, 0]
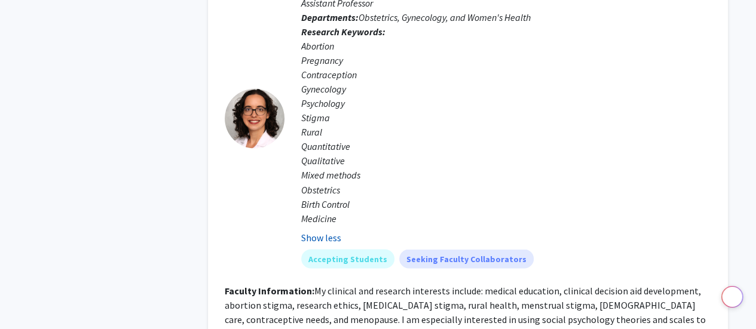
click at [328, 233] on button "Show less" at bounding box center [321, 237] width 40 height 14
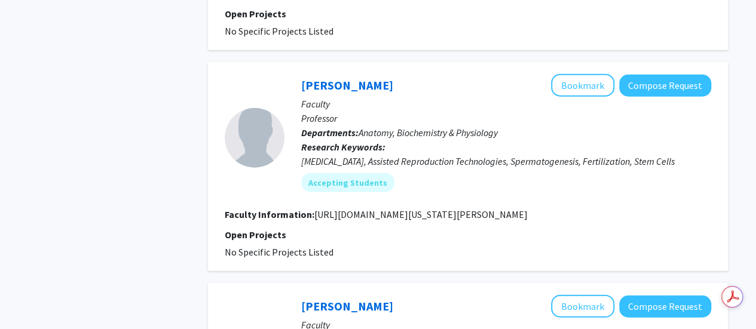
scroll to position [1374, 0]
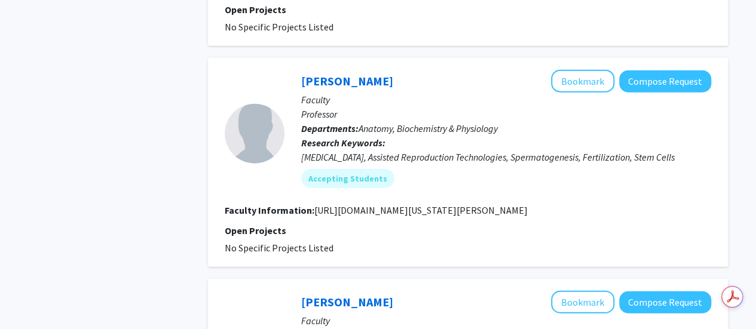
drag, startPoint x: 313, startPoint y: 210, endPoint x: 541, endPoint y: 209, distance: 228.2
click at [541, 209] on section "Faculty Information: [URL][DOMAIN_NAME][US_STATE][PERSON_NAME]" at bounding box center [468, 210] width 486 height 14
copy fg-read-more "[URL][DOMAIN_NAME][US_STATE][PERSON_NAME]"
click at [333, 224] on p "Open Projects" at bounding box center [468, 230] width 486 height 14
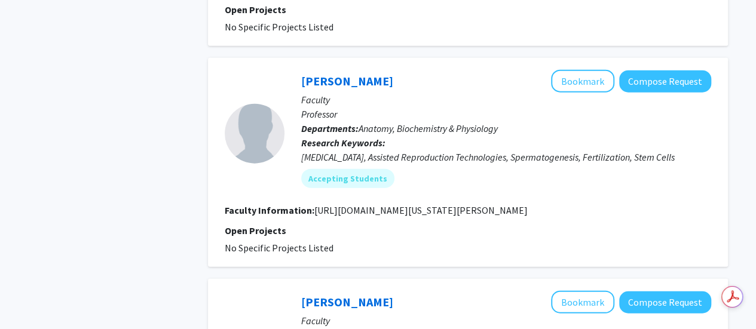
click at [333, 224] on p "Open Projects" at bounding box center [468, 230] width 486 height 14
drag, startPoint x: 511, startPoint y: 208, endPoint x: 314, endPoint y: 209, distance: 197.1
click at [314, 209] on section "Faculty Information: [URL][DOMAIN_NAME][US_STATE][PERSON_NAME]" at bounding box center [468, 210] width 486 height 14
copy fg-read-more "[URL][DOMAIN_NAME][US_STATE][PERSON_NAME]"
click at [562, 140] on p "Research Keywords: [MEDICAL_DATA], Assisted Reproduction Technologies, Spermato…" at bounding box center [506, 150] width 410 height 29
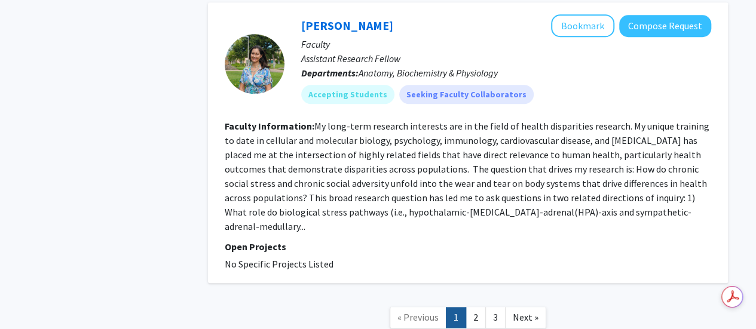
scroll to position [0, 0]
click at [475, 307] on link "2" at bounding box center [475, 317] width 20 height 21
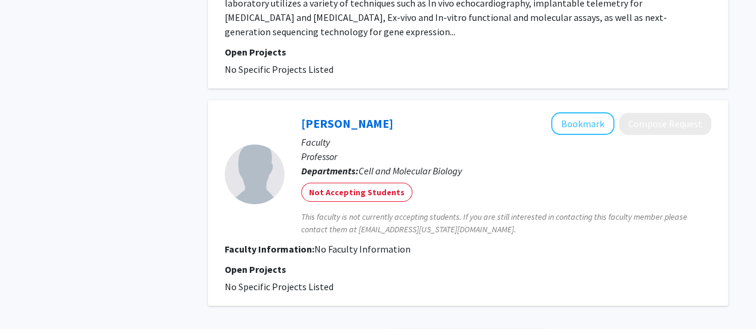
scroll to position [2267, 0]
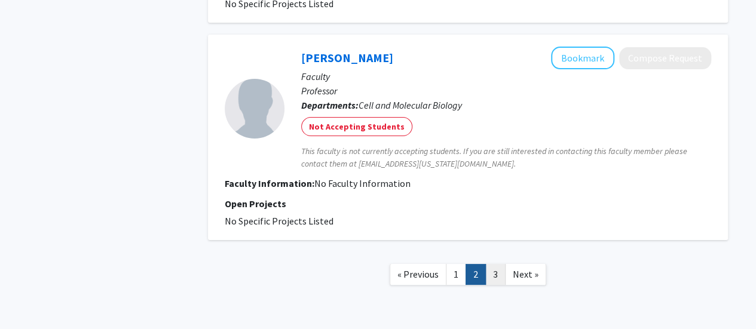
click at [496, 264] on link "3" at bounding box center [495, 274] width 20 height 21
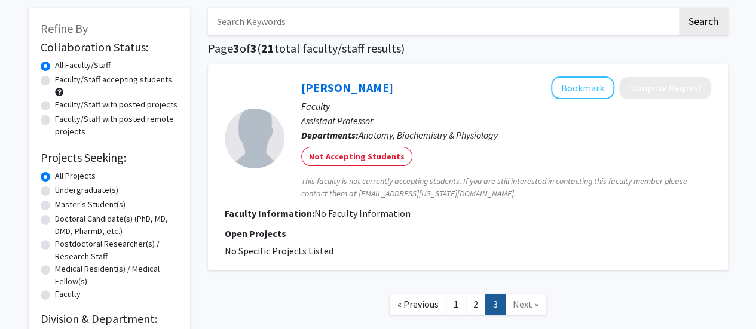
scroll to position [57, 0]
click at [458, 303] on link "1" at bounding box center [456, 303] width 20 height 21
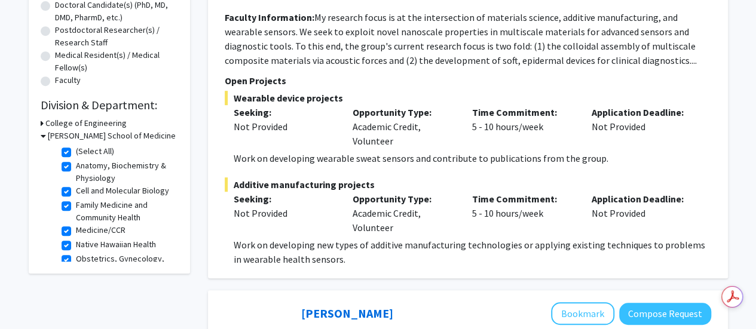
scroll to position [271, 0]
click at [104, 134] on h3 "[PERSON_NAME] School of Medicine" at bounding box center [112, 135] width 128 height 13
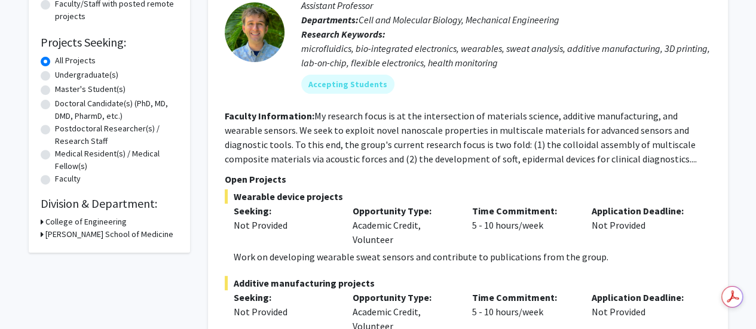
scroll to position [172, 0]
click at [123, 231] on h3 "[PERSON_NAME] School of Medicine" at bounding box center [109, 234] width 128 height 13
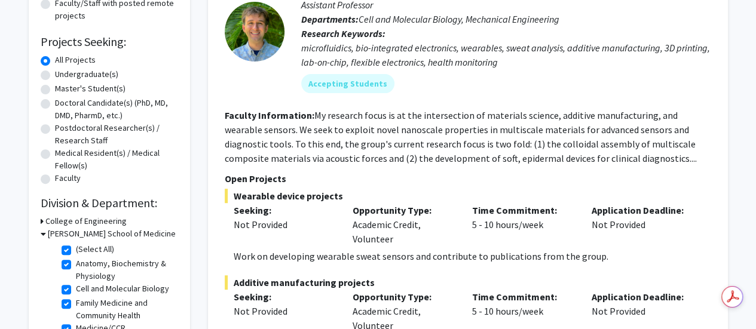
click at [78, 250] on label "(Select All)" at bounding box center [95, 249] width 38 height 13
click at [78, 250] on input "(Select All)" at bounding box center [80, 247] width 8 height 8
checkbox input "false"
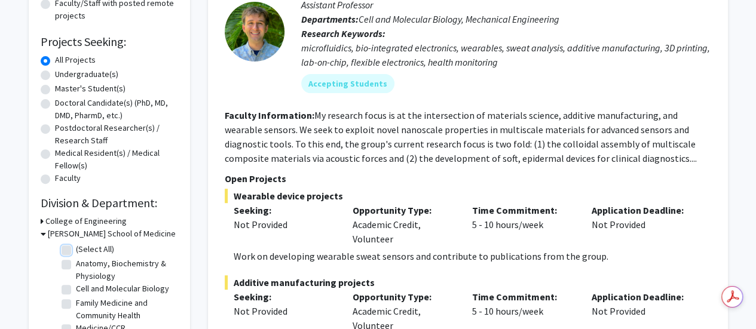
checkbox input "false"
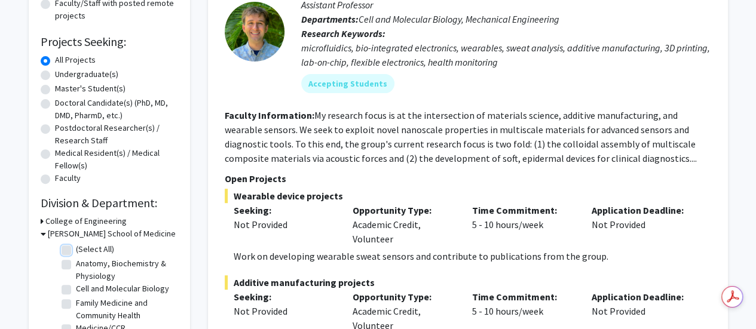
checkbox input "false"
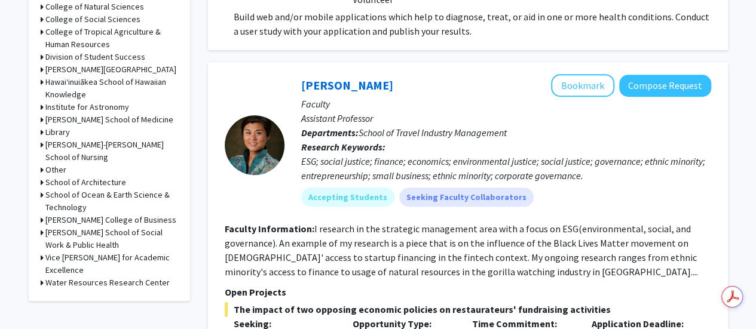
scroll to position [461, 0]
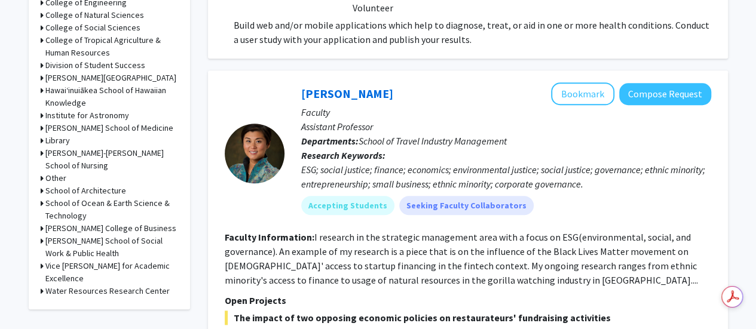
click at [113, 128] on h3 "[PERSON_NAME] School of Medicine" at bounding box center [109, 128] width 128 height 13
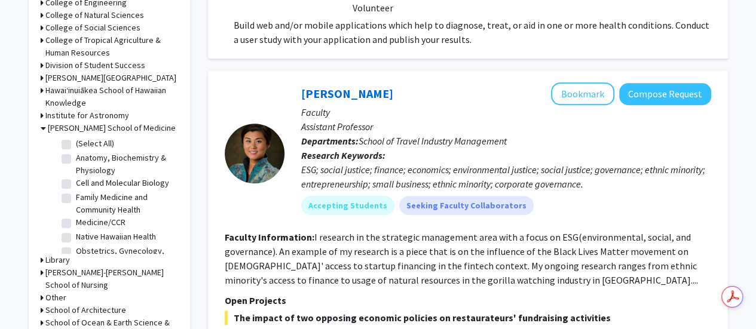
click at [76, 145] on label "(Select All)" at bounding box center [95, 143] width 38 height 13
click at [76, 145] on input "(Select All)" at bounding box center [80, 141] width 8 height 8
checkbox input "true"
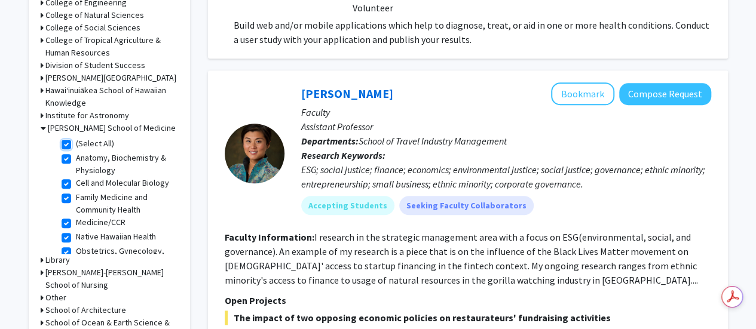
checkbox input "true"
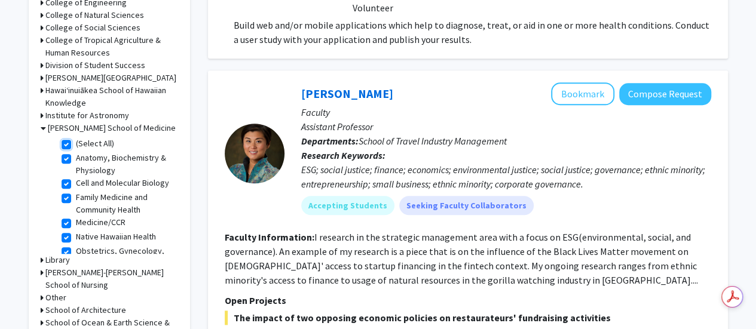
checkbox input "true"
